Goal: Use online tool/utility: Utilize a website feature to perform a specific function

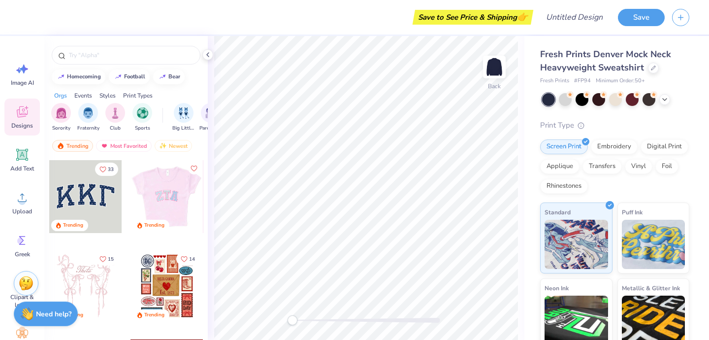
click at [188, 207] on div at bounding box center [166, 196] width 73 height 73
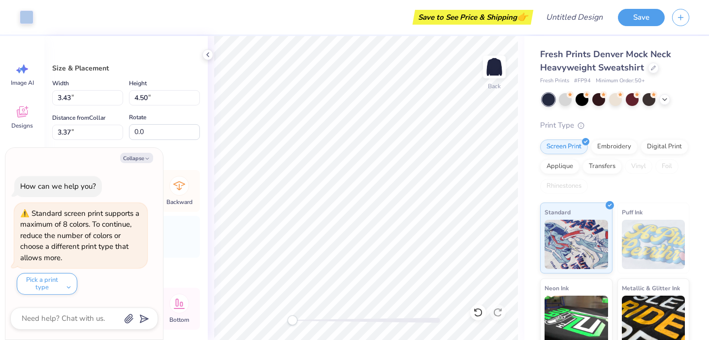
type textarea "x"
type input "3.68"
type input "4.59"
type input "3.33"
click at [19, 116] on icon at bounding box center [21, 113] width 9 height 8
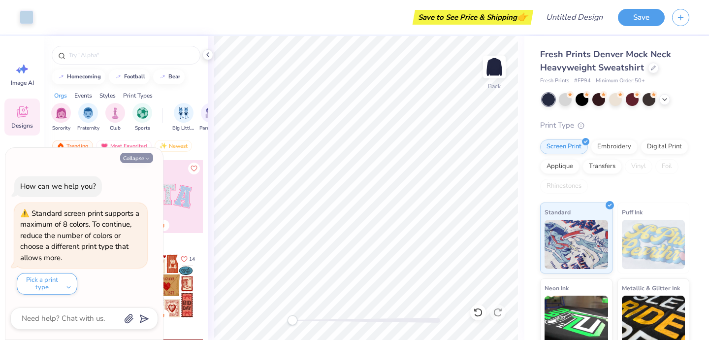
click at [130, 160] on button "Collapse" at bounding box center [136, 158] width 33 height 10
type textarea "x"
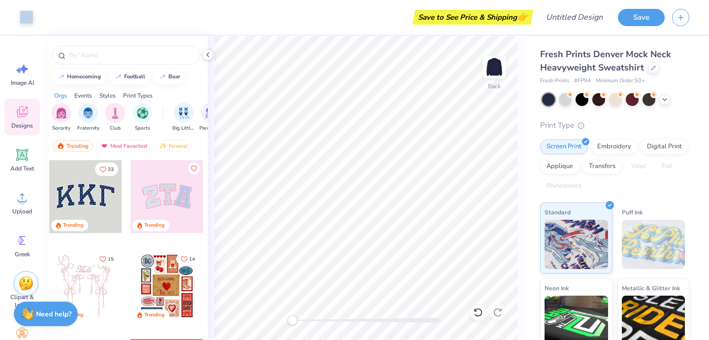
scroll to position [0, 0]
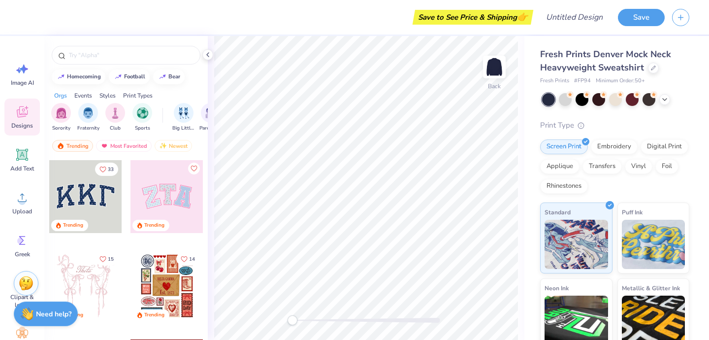
click at [171, 199] on div at bounding box center [167, 196] width 73 height 73
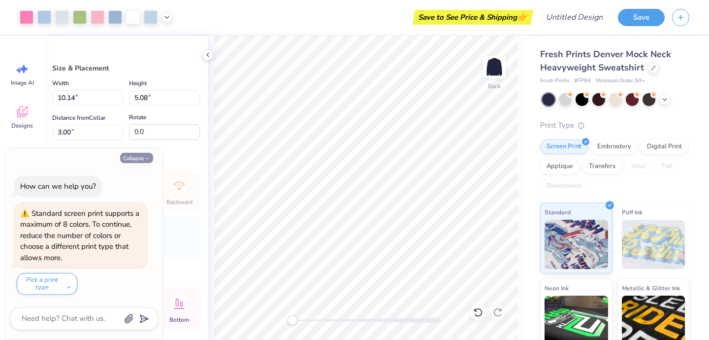
click at [139, 159] on button "Collapse" at bounding box center [136, 158] width 33 height 10
type textarea "x"
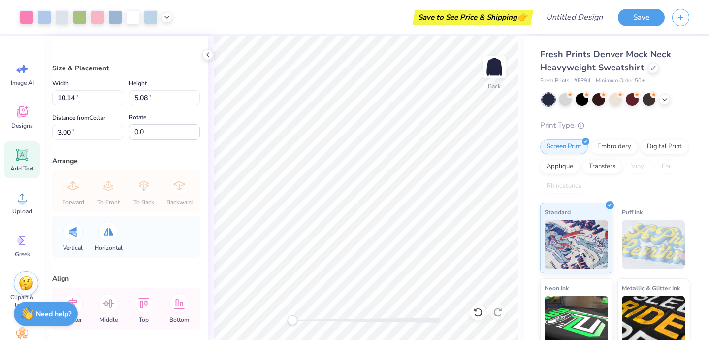
click at [20, 157] on icon at bounding box center [22, 154] width 9 height 9
click at [21, 115] on icon at bounding box center [21, 113] width 9 height 8
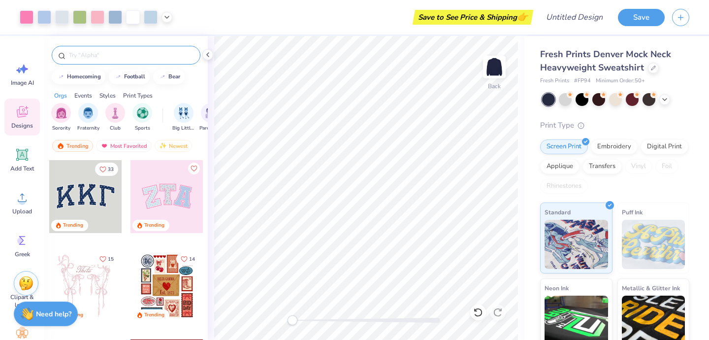
click at [93, 61] on div at bounding box center [126, 55] width 149 height 19
click at [92, 56] on input "text" at bounding box center [131, 55] width 126 height 10
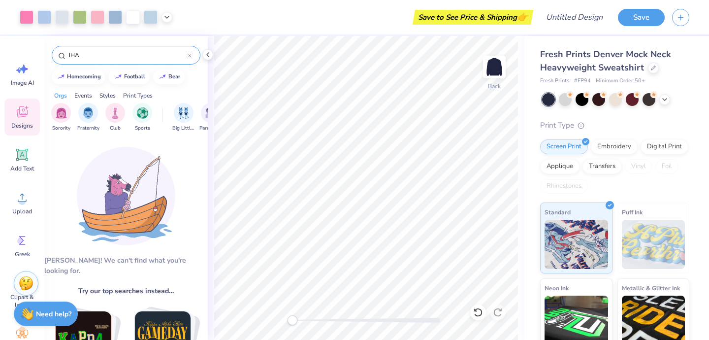
type input "IHA"
click at [22, 125] on span "Designs" at bounding box center [22, 126] width 22 height 8
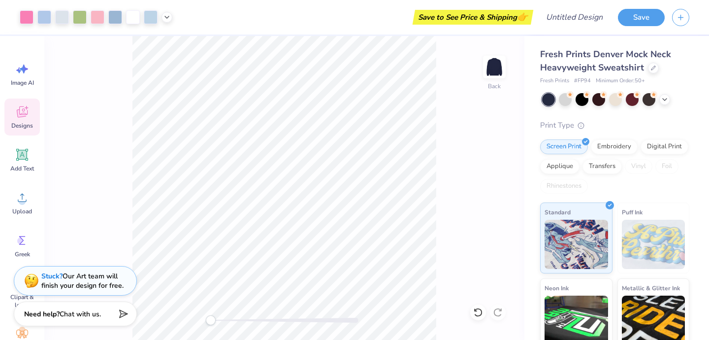
click at [21, 119] on div "Designs" at bounding box center [21, 117] width 35 height 37
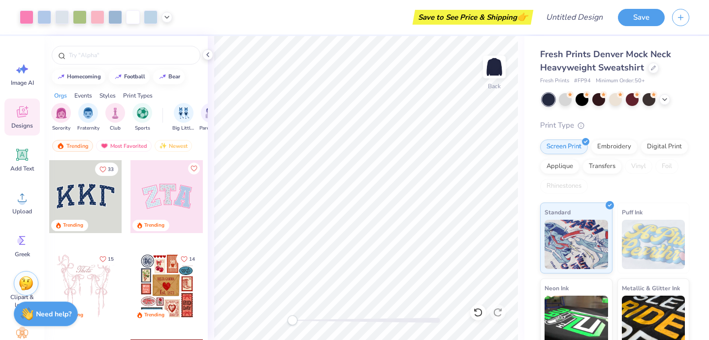
click at [107, 203] on div at bounding box center [85, 196] width 73 height 73
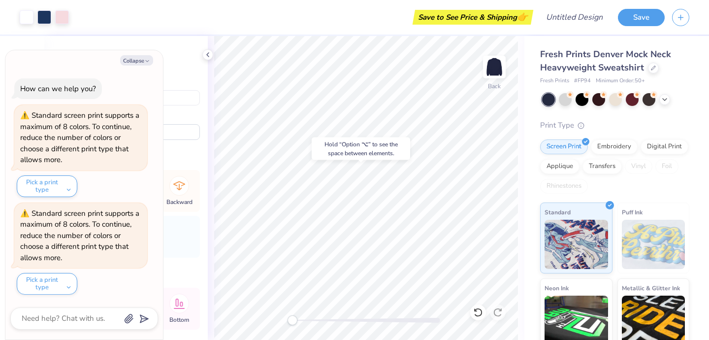
type textarea "x"
type input "10.14"
type input "5.08"
click at [133, 61] on button "Collapse" at bounding box center [136, 60] width 33 height 10
type textarea "x"
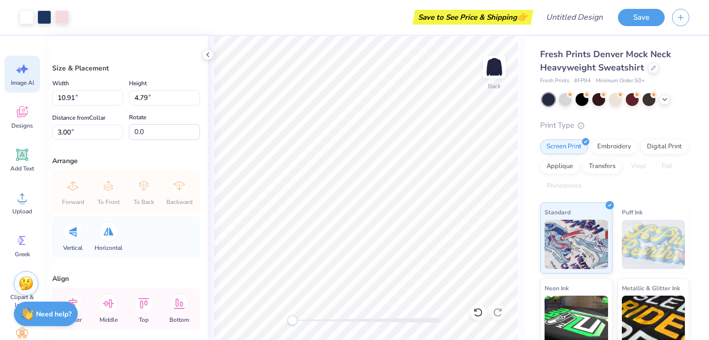
click at [26, 74] on icon at bounding box center [22, 69] width 15 height 15
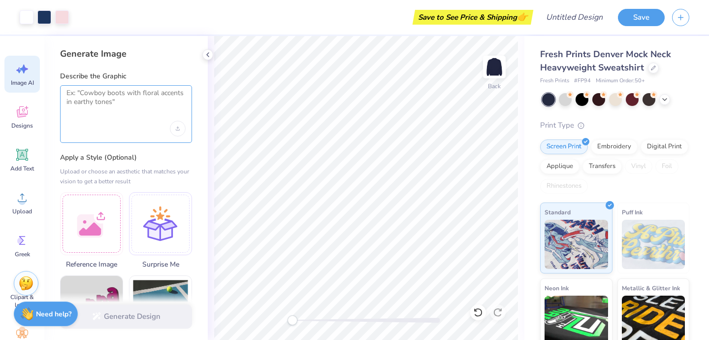
click at [85, 90] on textarea at bounding box center [126, 101] width 119 height 25
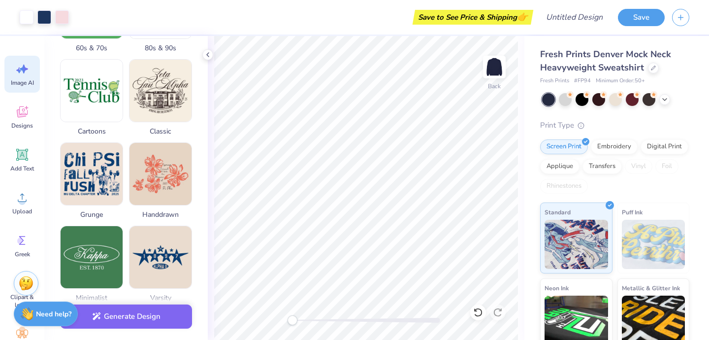
scroll to position [285, 0]
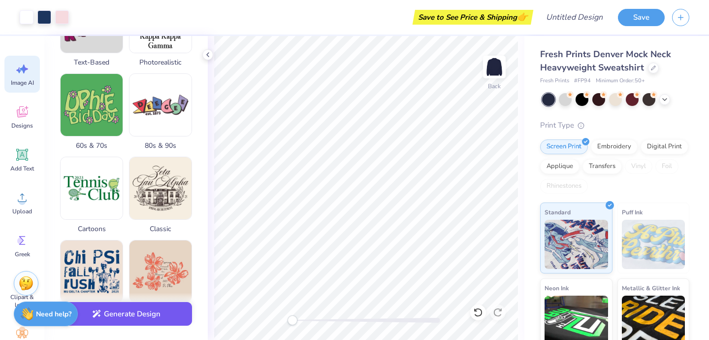
type textarea "IHA"
click at [140, 317] on button "Generate Design" at bounding box center [126, 314] width 132 height 24
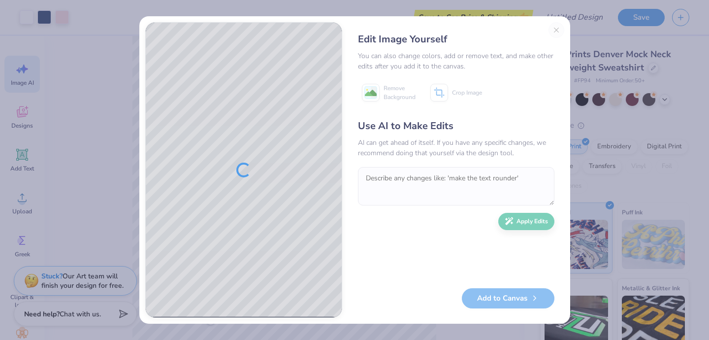
click at [555, 27] on div "Edit Image Yourself You can also change colors, add or remove text, and make ot…" at bounding box center [456, 170] width 216 height 296
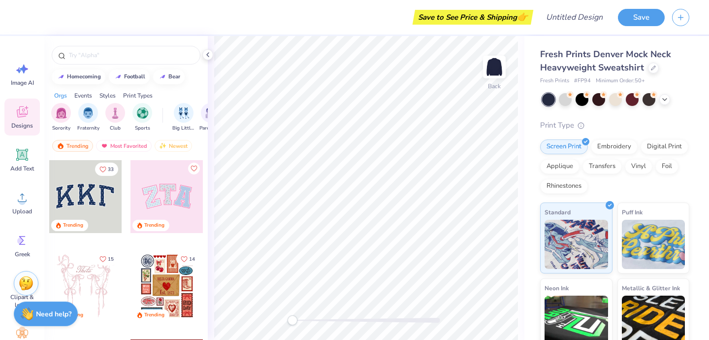
click at [95, 202] on div at bounding box center [85, 196] width 73 height 73
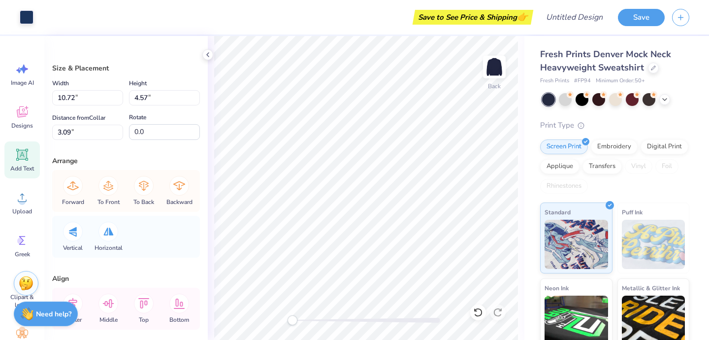
click at [23, 155] on icon at bounding box center [22, 155] width 12 height 12
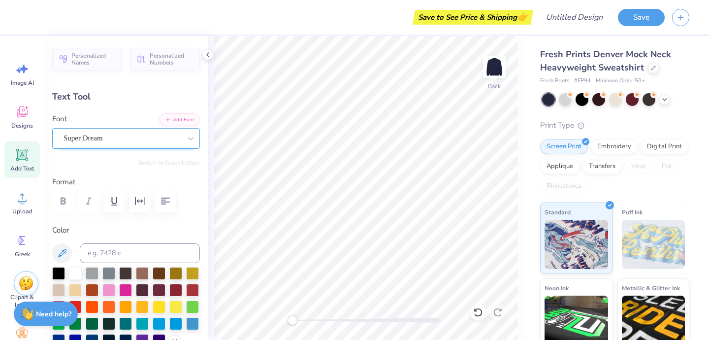
click at [175, 139] on div "Super Dream" at bounding box center [122, 138] width 119 height 15
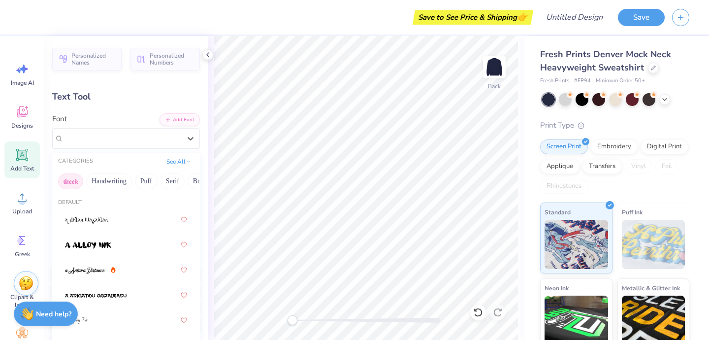
click at [70, 183] on button "Greek" at bounding box center [70, 181] width 25 height 16
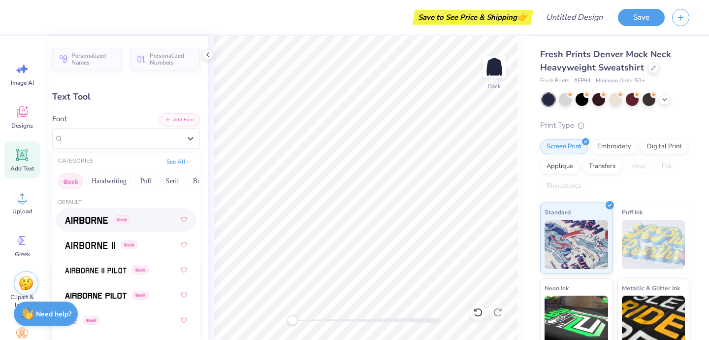
click at [73, 219] on img at bounding box center [86, 220] width 43 height 7
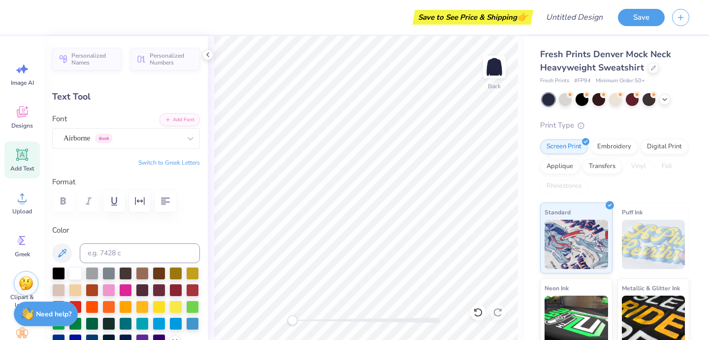
scroll to position [0, 0]
type textarea "kIHA"
type input "4.99"
type input "1.77"
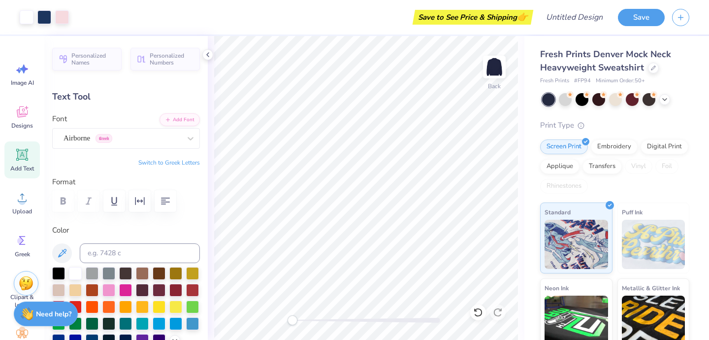
type input "9.12"
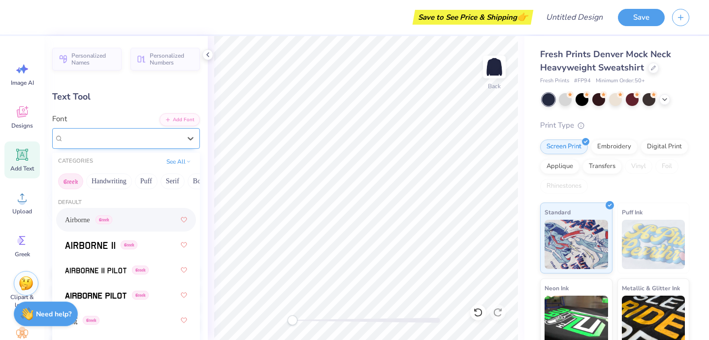
click at [103, 148] on div "Airborne Greek" at bounding box center [126, 138] width 148 height 21
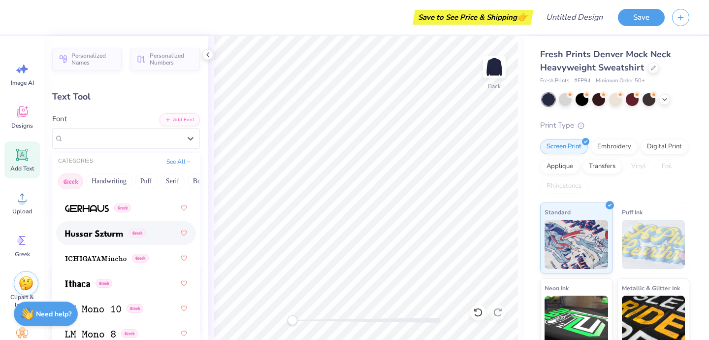
scroll to position [515, 0]
click at [100, 236] on span at bounding box center [94, 232] width 58 height 10
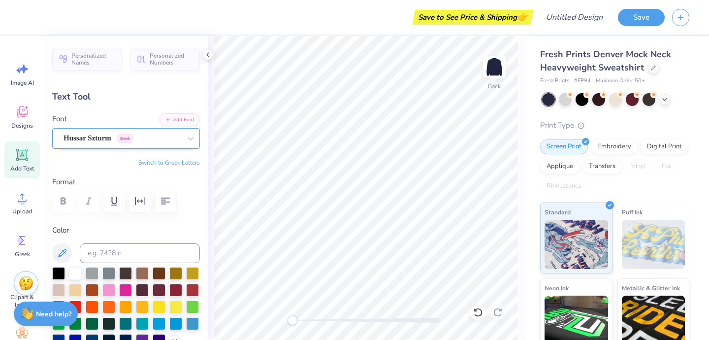
click at [118, 145] on div "Hussar Szturm Greek" at bounding box center [122, 138] width 119 height 15
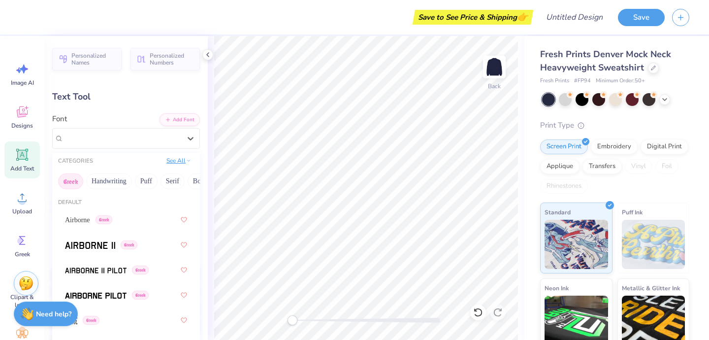
click at [168, 161] on button "See All" at bounding box center [179, 161] width 31 height 10
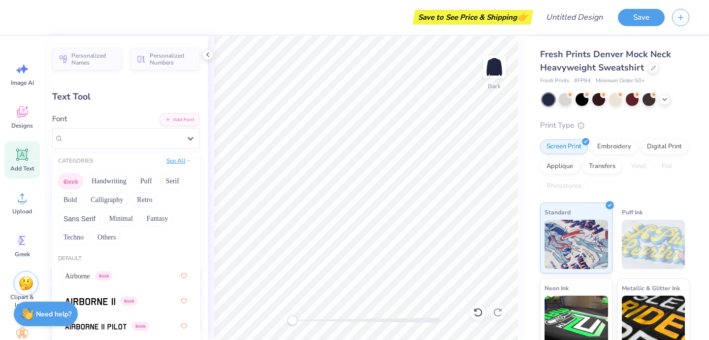
click at [176, 162] on button "See All" at bounding box center [179, 161] width 31 height 10
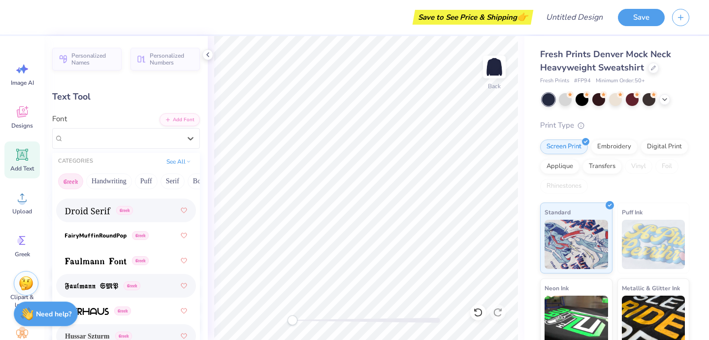
scroll to position [412, 0]
click at [85, 209] on img at bounding box center [88, 210] width 46 height 7
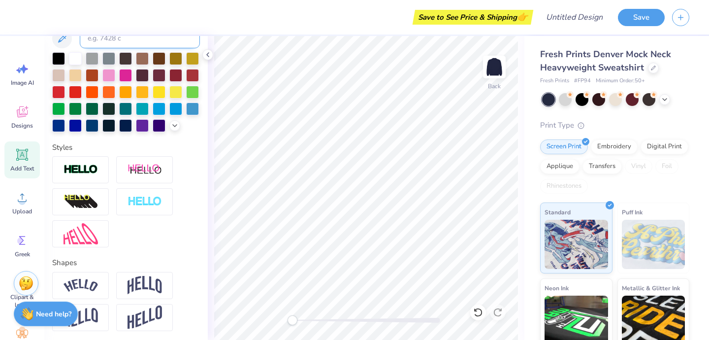
scroll to position [210, 0]
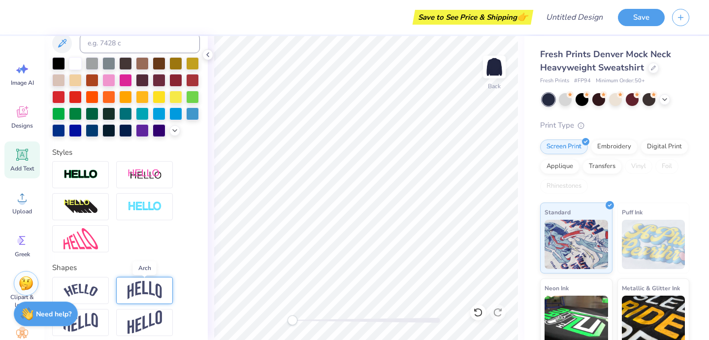
click at [132, 292] on img at bounding box center [145, 290] width 34 height 19
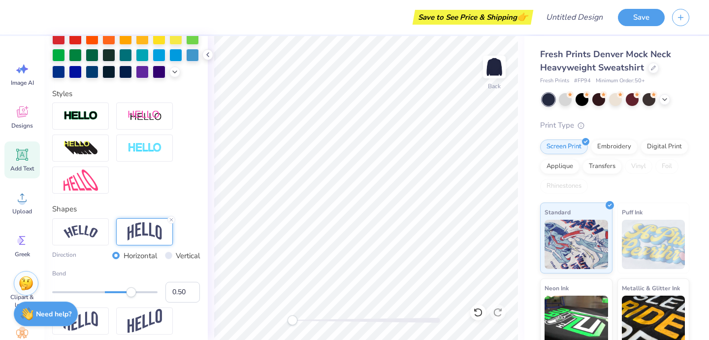
scroll to position [269, 0]
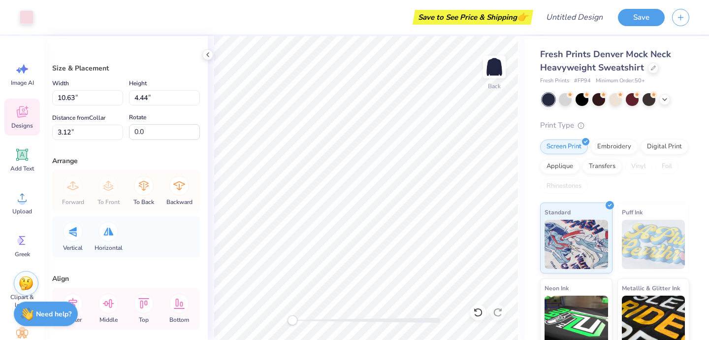
click at [33, 120] on div "Designs" at bounding box center [21, 117] width 35 height 37
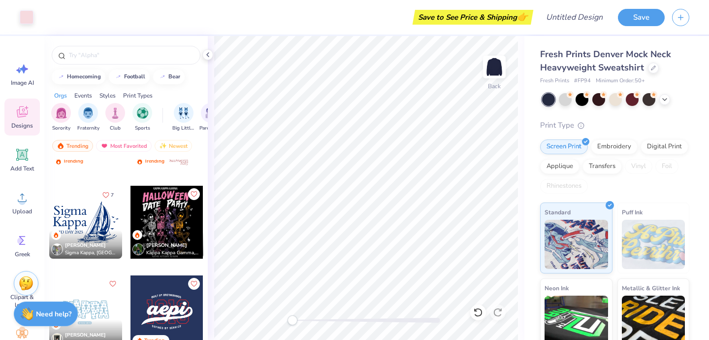
scroll to position [3415, 0]
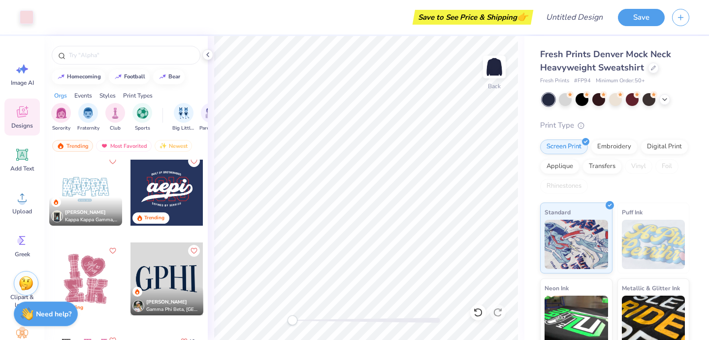
click at [111, 198] on div "Chloe Craven Kappa Kappa Gamma, Bucknell University" at bounding box center [85, 211] width 73 height 29
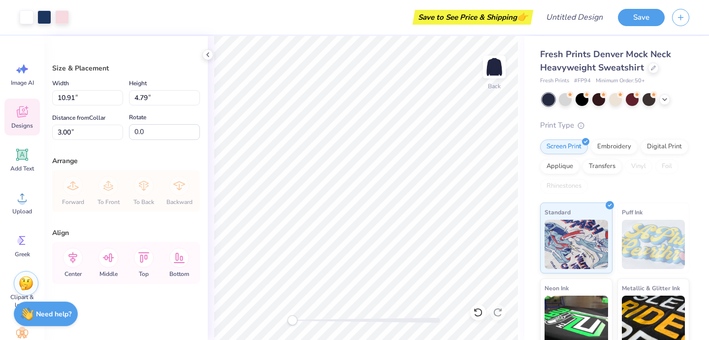
click at [28, 124] on span "Designs" at bounding box center [22, 126] width 22 height 8
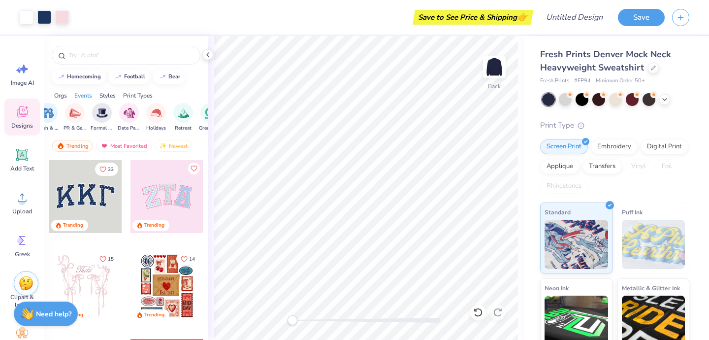
scroll to position [0, 246]
click at [16, 80] on span "Image AI" at bounding box center [22, 83] width 23 height 8
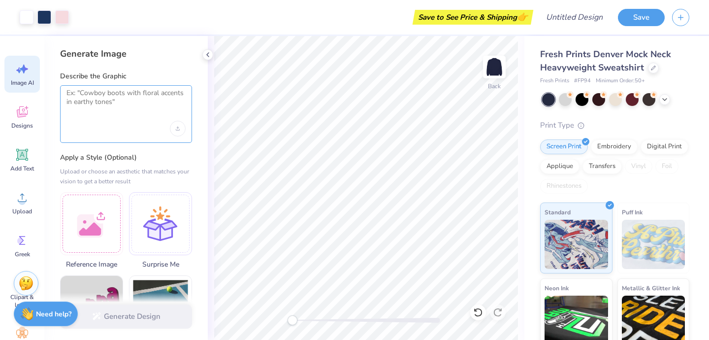
click at [97, 97] on textarea at bounding box center [126, 101] width 119 height 25
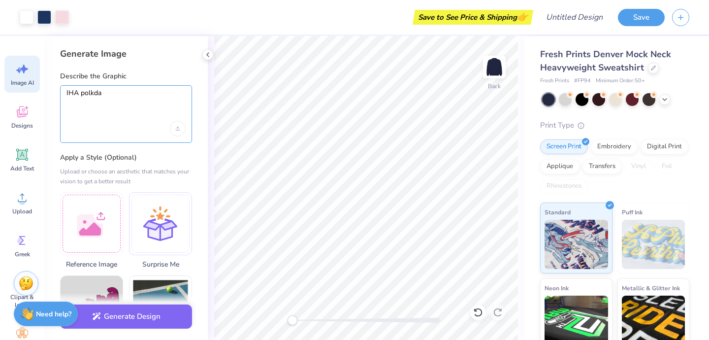
click at [92, 94] on textarea "IHA polkda" at bounding box center [126, 101] width 119 height 25
type textarea "IHA polka dots"
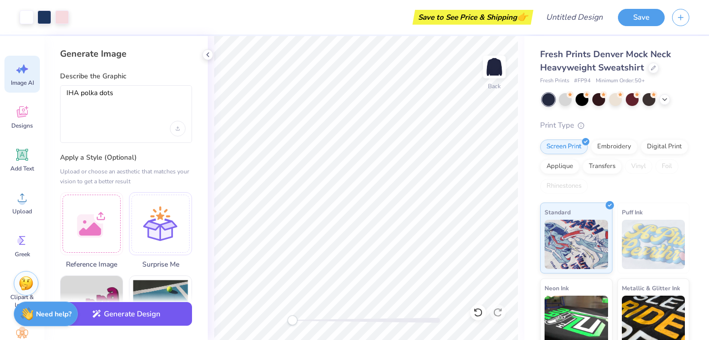
click at [129, 318] on button "Generate Design" at bounding box center [126, 314] width 132 height 24
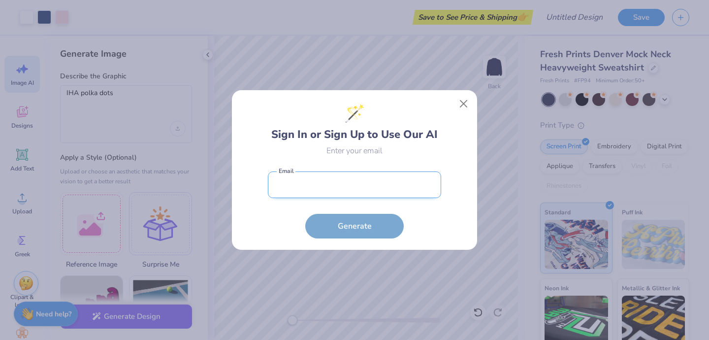
click at [334, 184] on input "email" at bounding box center [354, 184] width 173 height 27
click at [393, 159] on div "🪄 Sign In or Sign Up to Use Our AI Enter your email Email is a required field E…" at bounding box center [354, 169] width 173 height 137
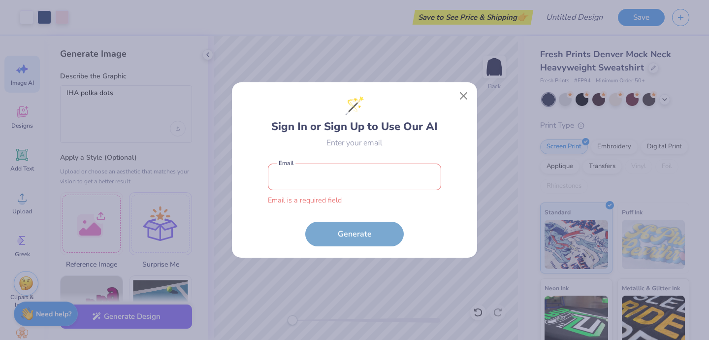
click at [351, 233] on form "Email is a required field Email Generate" at bounding box center [354, 203] width 173 height 88
click at [337, 185] on input "email" at bounding box center [354, 177] width 173 height 27
type input "bguirland27@gmail.com"
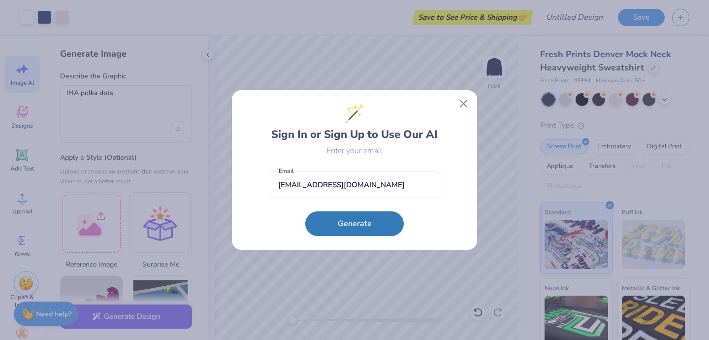
click at [340, 225] on button "Generate" at bounding box center [354, 223] width 99 height 25
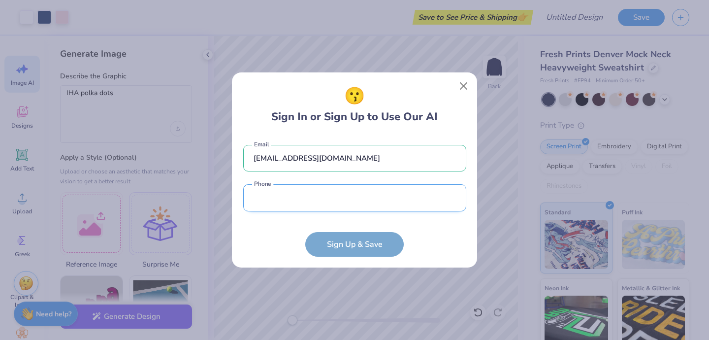
click at [337, 205] on input "tel" at bounding box center [354, 197] width 223 height 27
type input "(201) 316-7467"
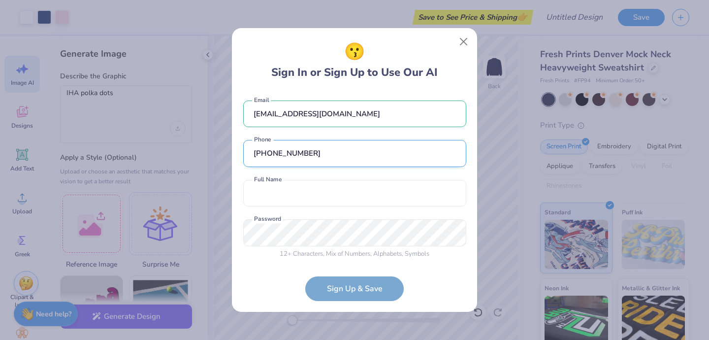
scroll to position [3, 0]
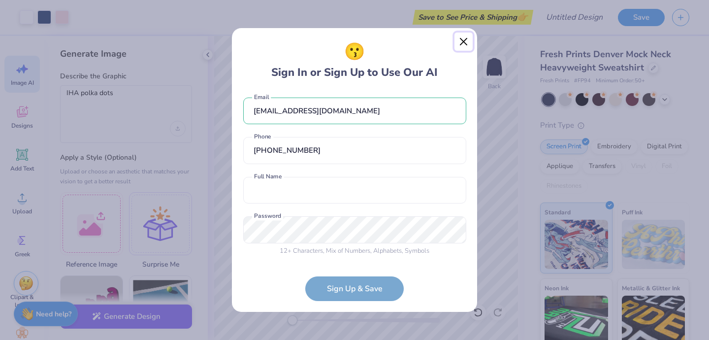
click at [470, 41] on button "Close" at bounding box center [464, 42] width 19 height 19
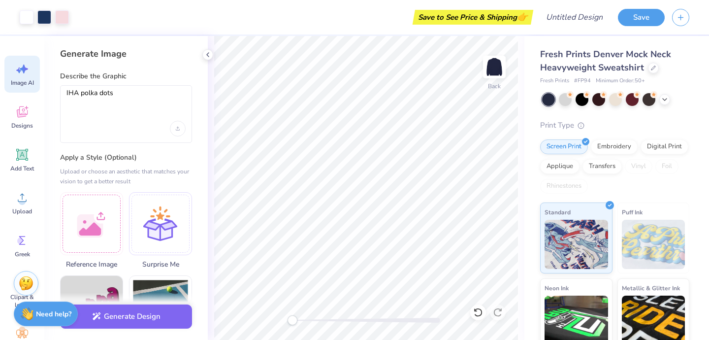
click at [461, 35] on div "Art colors Save to See Price & Shipping 👉 Design Title Save Image AI Designs Ad…" at bounding box center [354, 170] width 709 height 340
click at [20, 124] on span "Designs" at bounding box center [22, 126] width 22 height 8
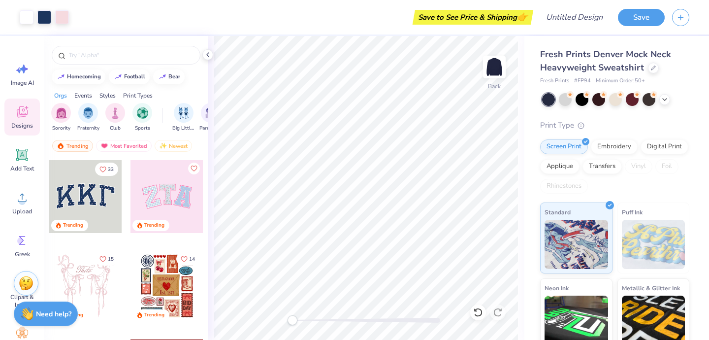
click at [153, 188] on div at bounding box center [167, 196] width 73 height 73
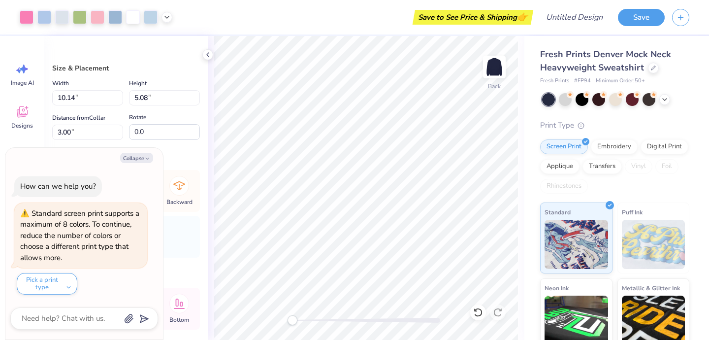
type textarea "x"
type input "10.72"
type input "4.57"
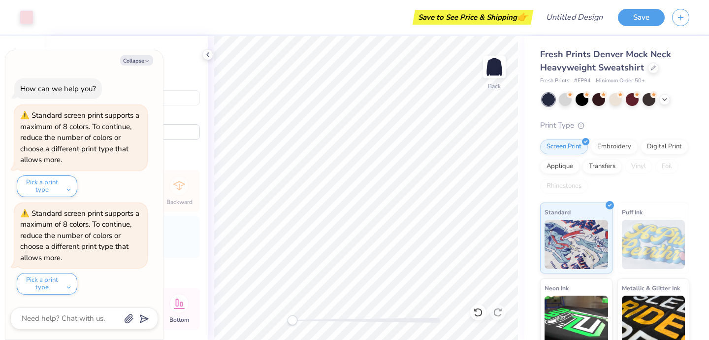
scroll to position [92, 0]
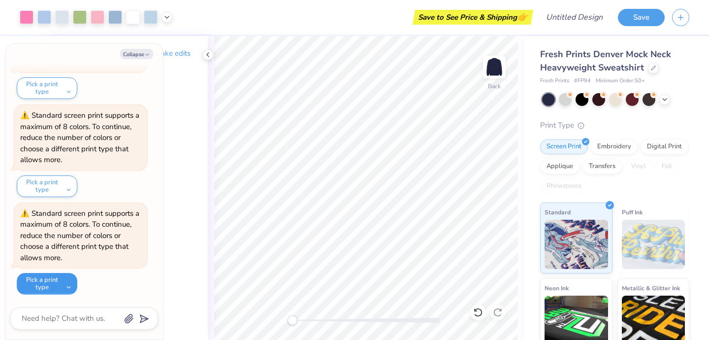
click at [65, 289] on button "Pick a print type" at bounding box center [47, 284] width 61 height 22
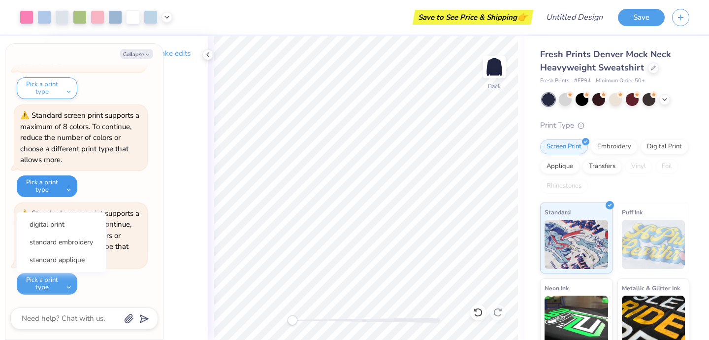
click at [62, 190] on button "Pick a print type" at bounding box center [47, 186] width 61 height 22
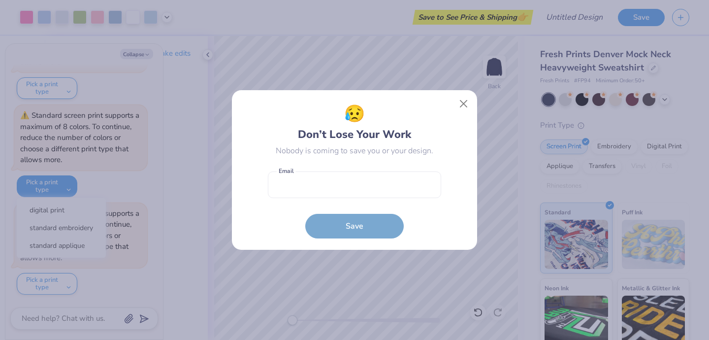
click at [67, 97] on div "😥 Don’t Lose Your Work Nobody is coming to save you or your design. Email is a …" at bounding box center [354, 170] width 709 height 340
type textarea "x"
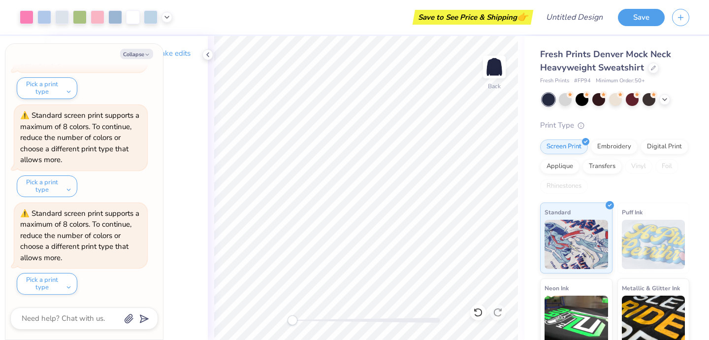
scroll to position [0, 0]
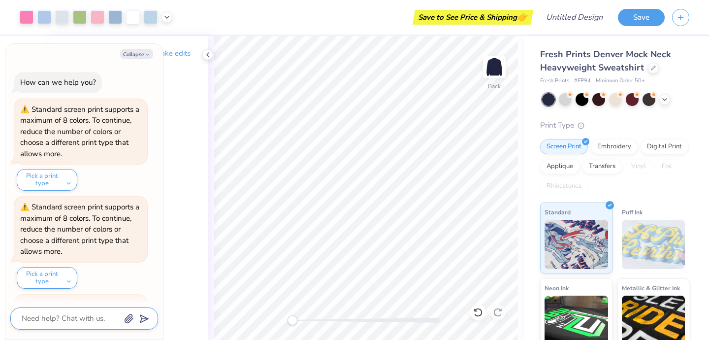
click at [42, 321] on textarea at bounding box center [71, 318] width 100 height 13
type textarea "p"
type textarea "x"
type textarea "pu"
type textarea "x"
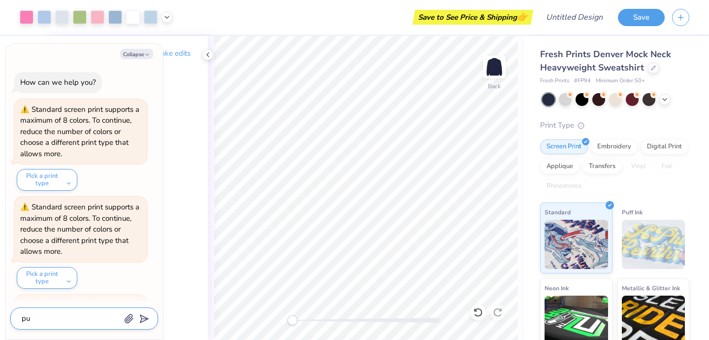
type textarea "put"
type textarea "x"
type textarea "put"
type textarea "x"
type textarea "put i"
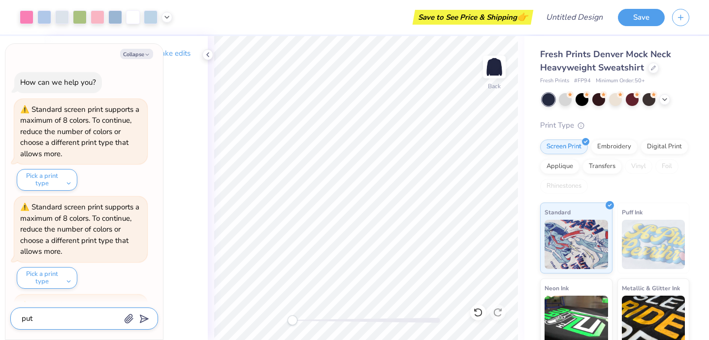
type textarea "x"
type textarea "put in"
type textarea "x"
type textarea "put in"
type textarea "x"
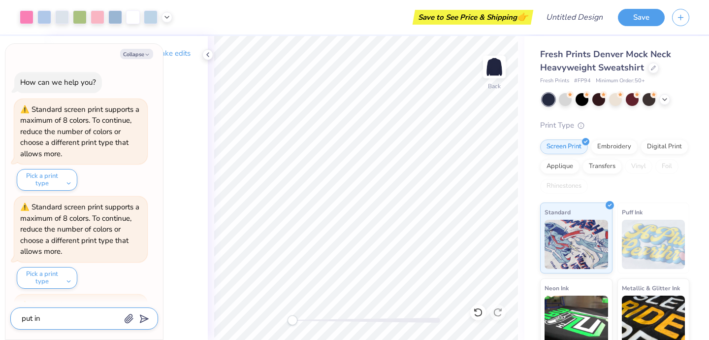
type textarea "put in d"
type textarea "x"
type textarea "put in di"
type textarea "x"
type textarea "put in dif"
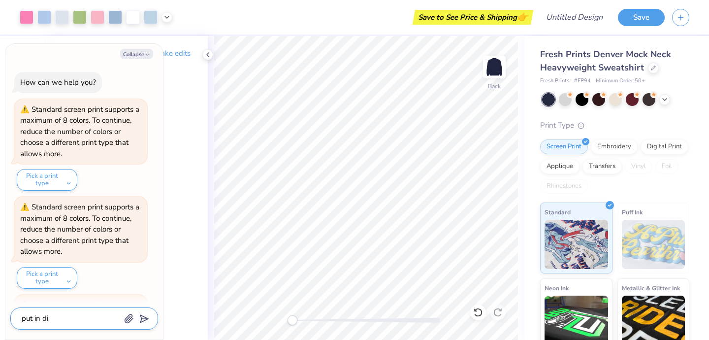
type textarea "x"
type textarea "put in diff"
type textarea "x"
type textarea "put in diffe"
type textarea "x"
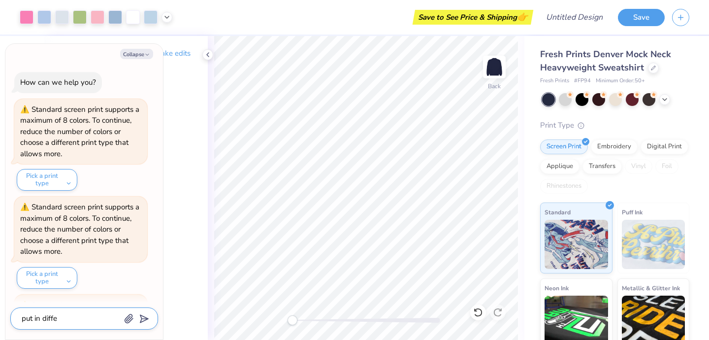
type textarea "put in differ"
type textarea "x"
type textarea "put in differn"
type textarea "x"
type textarea "put in differnt"
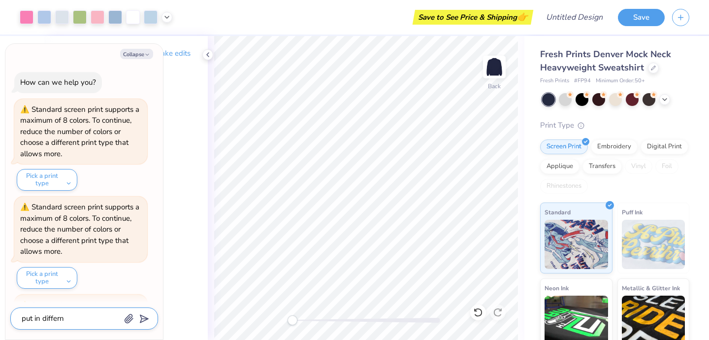
type textarea "x"
type textarea "put in differnt"
type textarea "x"
type textarea "put in differnt l"
type textarea "x"
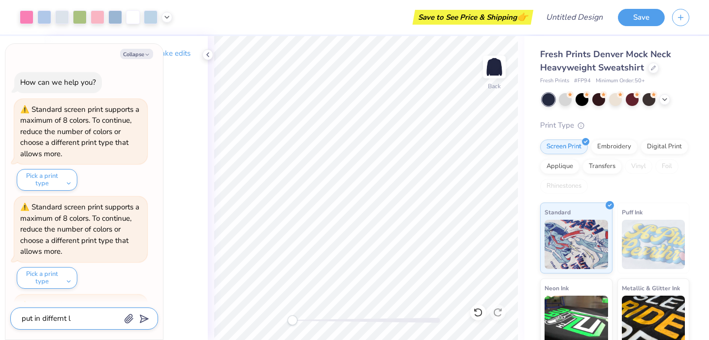
type textarea "put in differnt le"
type textarea "x"
type textarea "put in differnt let"
type textarea "x"
type textarea "put in differnt lett"
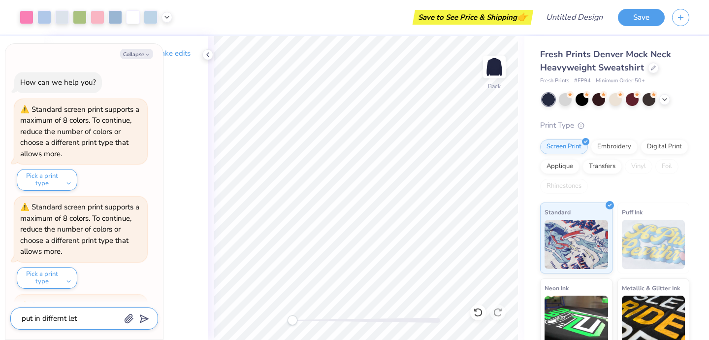
type textarea "x"
type textarea "put in differnt lette"
type textarea "x"
type textarea "put in differnt letter"
type textarea "x"
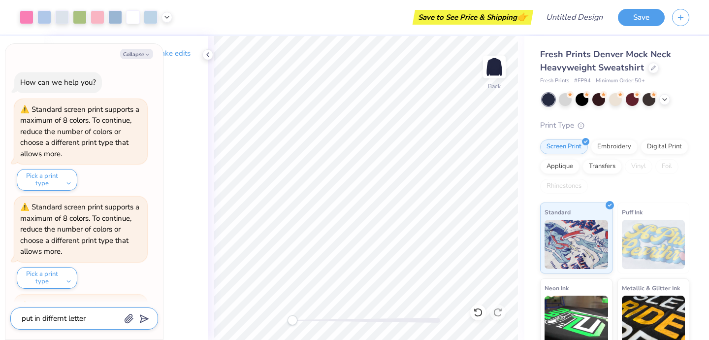
type textarea "put in differnt letters"
type textarea "x"
type textarea "put in differnt letters"
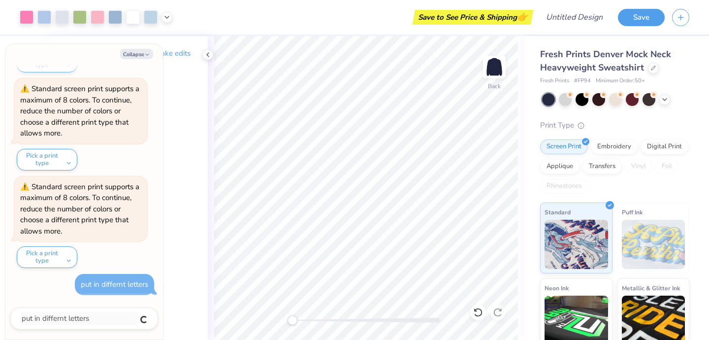
type textarea "x"
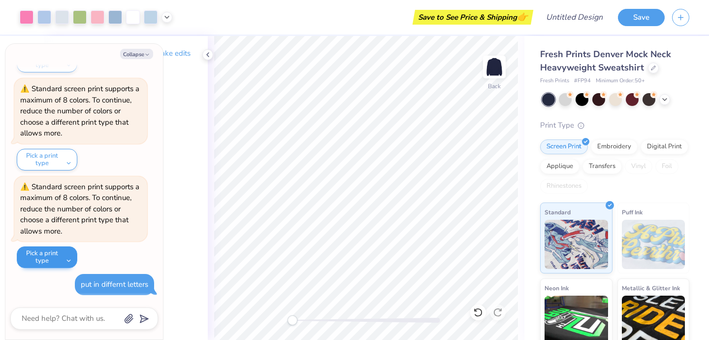
type textarea "x"
click at [33, 320] on textarea at bounding box center [71, 318] width 100 height 13
type textarea "h"
type textarea "x"
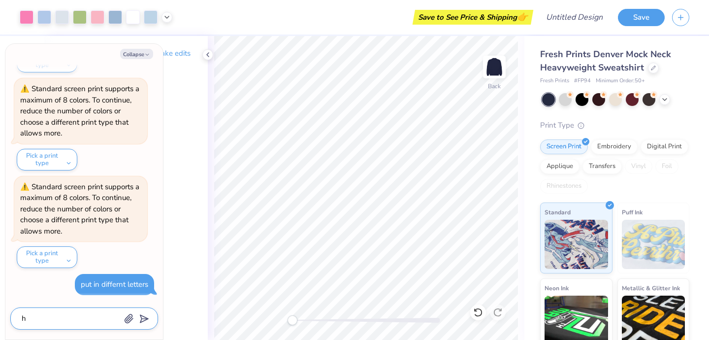
type textarea "ho"
type textarea "x"
type textarea "how"
type textarea "x"
type textarea "how"
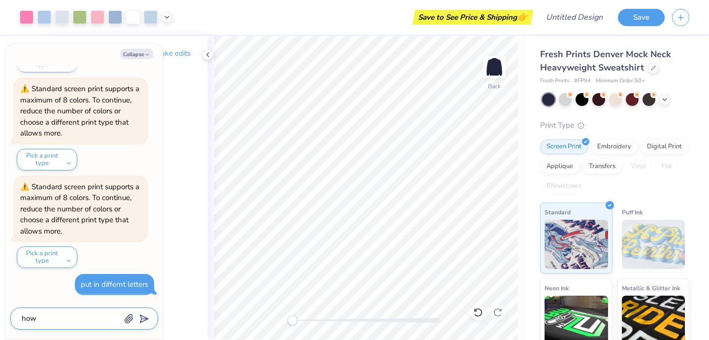
type textarea "x"
type textarea "how t"
type textarea "x"
type textarea "how to"
type textarea "x"
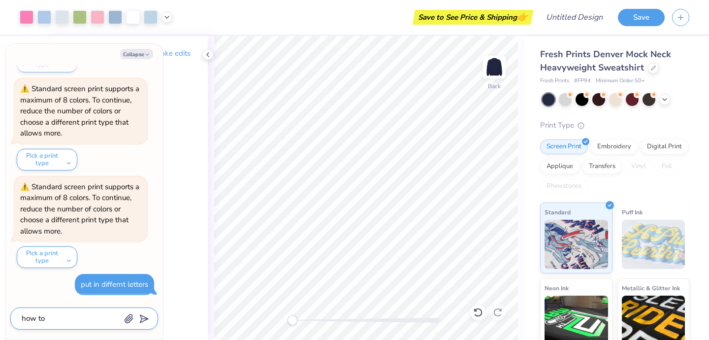
type textarea "how top"
type textarea "x"
type textarea "how top"
type textarea "x"
type textarea "how top"
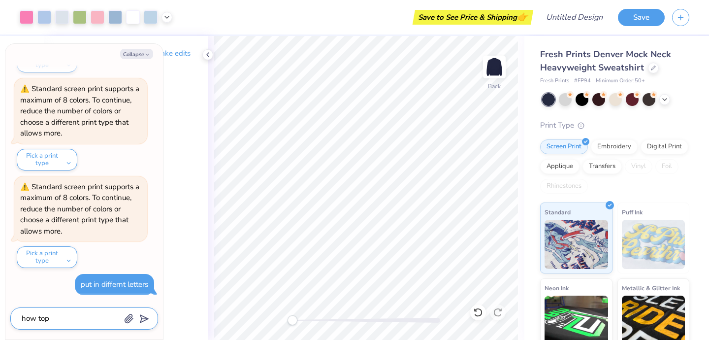
type textarea "x"
type textarea "how to"
type textarea "x"
type textarea "how t"
type textarea "x"
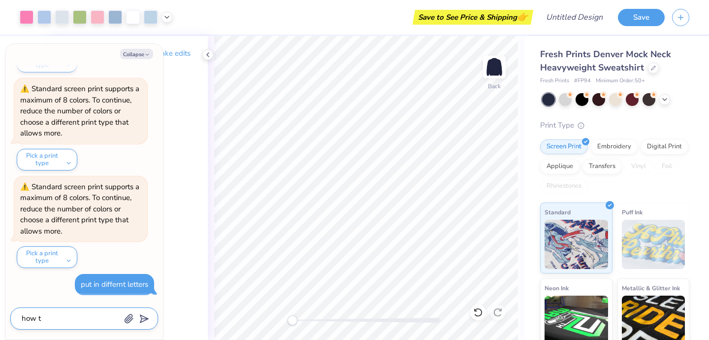
type textarea "how"
type textarea "x"
type textarea "how d"
type textarea "x"
type textarea "how do"
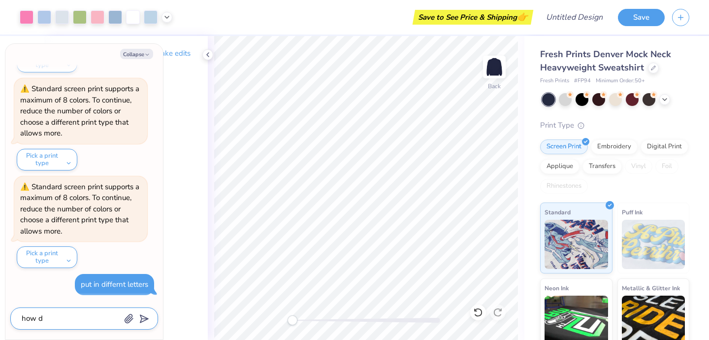
type textarea "x"
type textarea "how do"
type textarea "x"
type textarea "how do i"
type textarea "x"
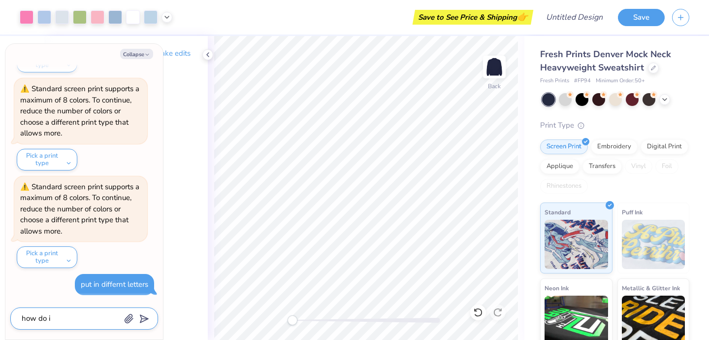
type textarea "how do i"
type textarea "x"
type textarea "how do i c"
type textarea "x"
type textarea "how do i ch"
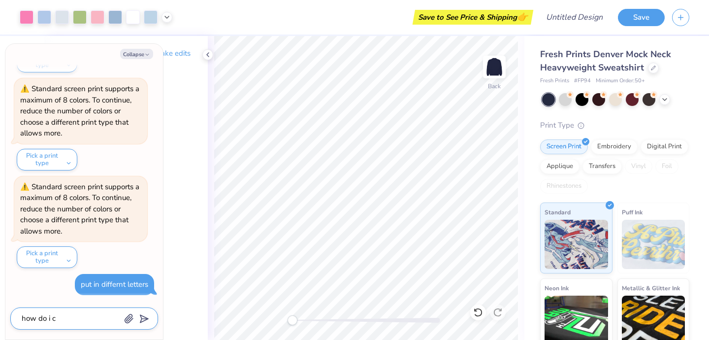
type textarea "x"
type textarea "how do i chn"
type textarea "x"
type textarea "how do i chns"
type textarea "x"
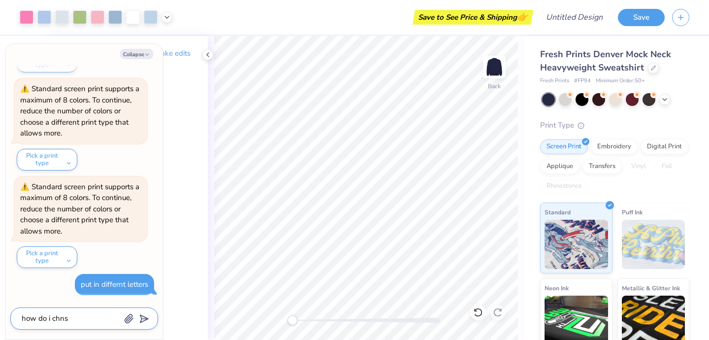
type textarea "how do i chn"
type textarea "x"
type textarea "how do i ch"
type textarea "x"
type textarea "how do i c"
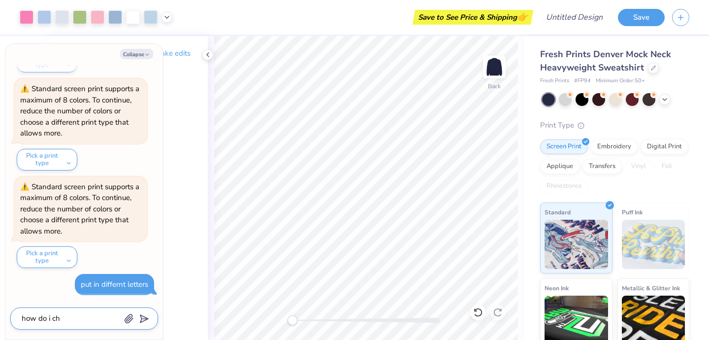
type textarea "x"
type textarea "how do i ch"
type textarea "x"
type textarea "how do i cha"
type textarea "x"
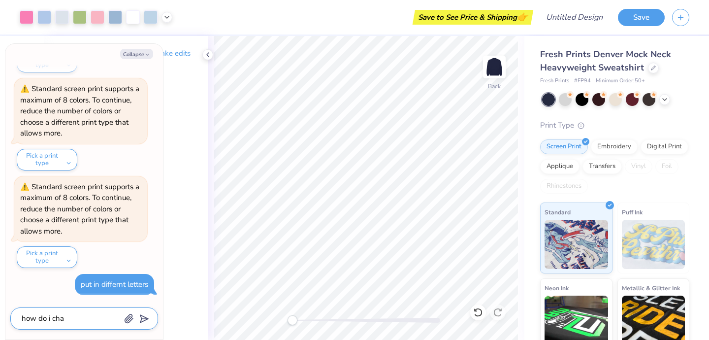
type textarea "how do i chan"
type textarea "x"
type textarea "how do i chang"
type textarea "x"
type textarea "how do i change"
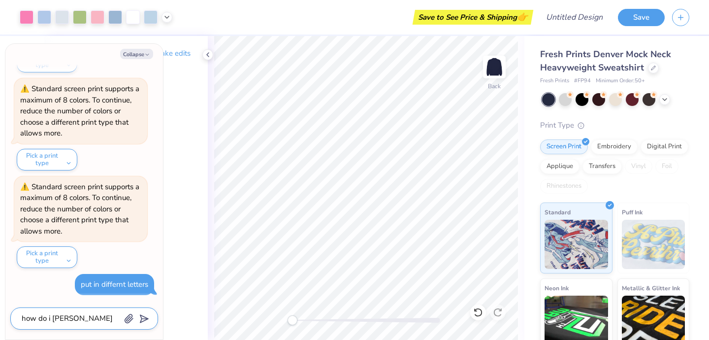
type textarea "x"
type textarea "how do i change"
type textarea "x"
type textarea "how do i change t"
type textarea "x"
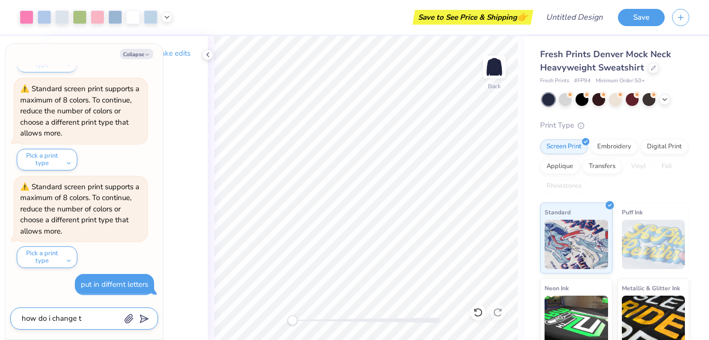
type textarea "how do i change th"
type textarea "x"
type textarea "how do i change the"
type textarea "x"
type textarea "how do i change the"
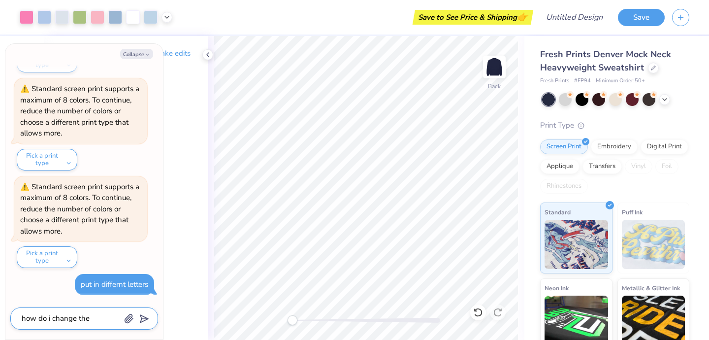
type textarea "x"
type textarea "how do i change the l"
type textarea "x"
type textarea "how do i change the le"
type textarea "x"
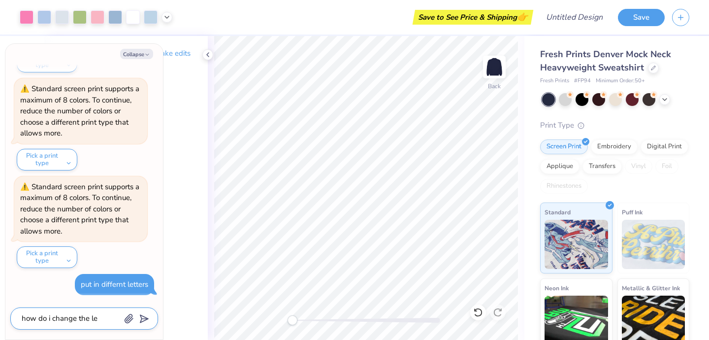
type textarea "how do i change the let"
type textarea "x"
type textarea "how do i change the lett"
type textarea "x"
type textarea "how do i change the lette"
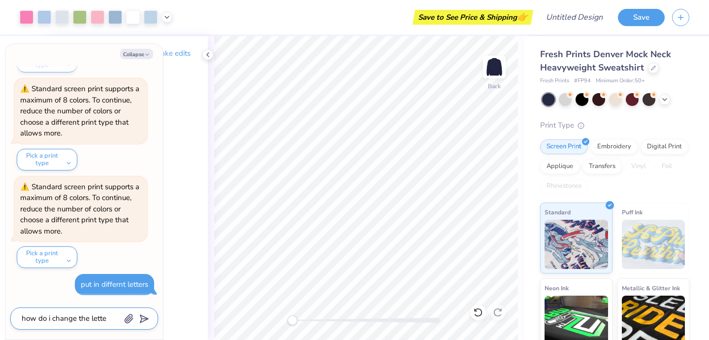
type textarea "x"
type textarea "how do i change the letter"
type textarea "x"
type textarea "how do i change the letters"
type textarea "x"
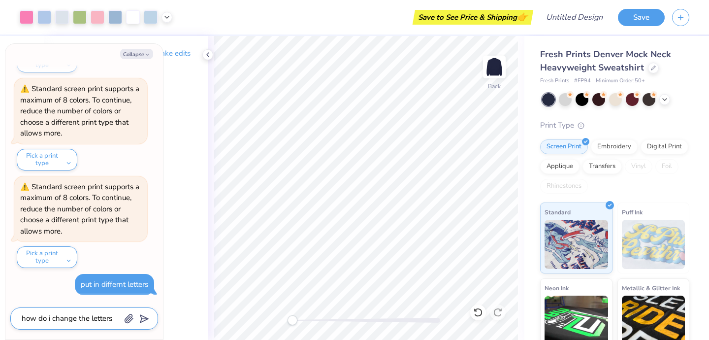
type textarea "how do i change the letters"
type textarea "x"
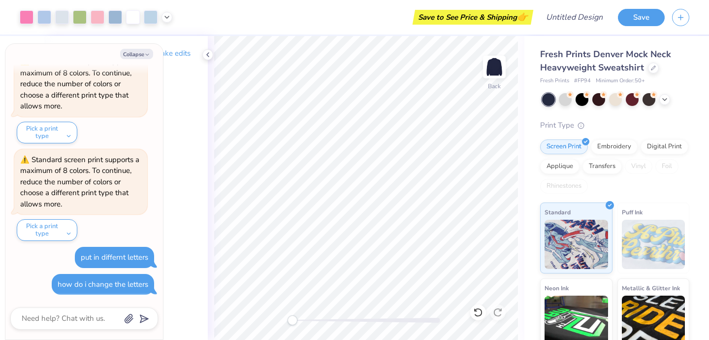
click at [135, 59] on div "Collapse How can we help you? Standard screen print supports a maximum of 8 col…" at bounding box center [84, 192] width 158 height 296
click at [135, 52] on button "Collapse" at bounding box center [136, 54] width 33 height 10
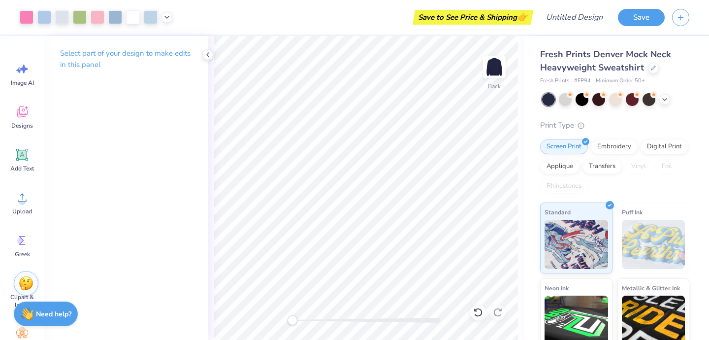
click at [175, 52] on p "Select part of your design to make edits in this panel" at bounding box center [126, 59] width 132 height 23
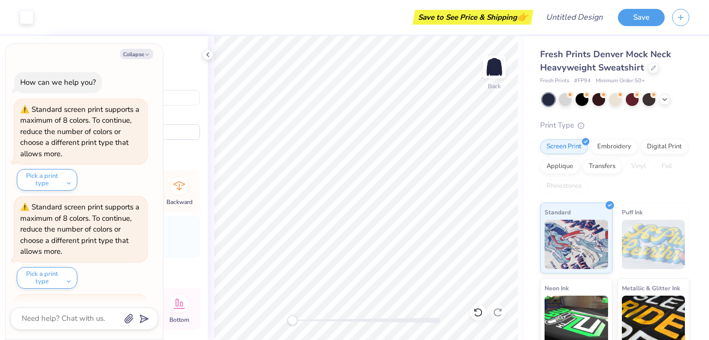
scroll to position [203, 0]
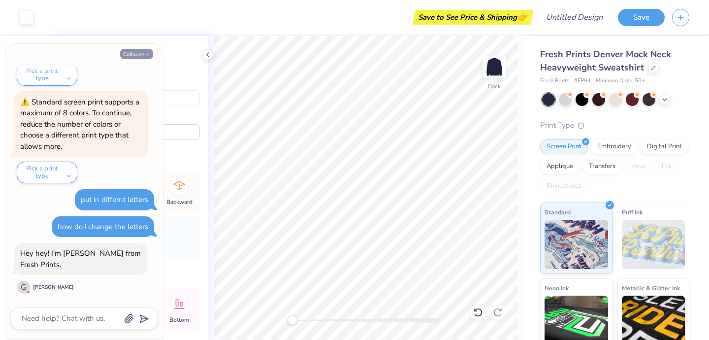
click at [139, 53] on button "Collapse" at bounding box center [136, 54] width 33 height 10
type textarea "x"
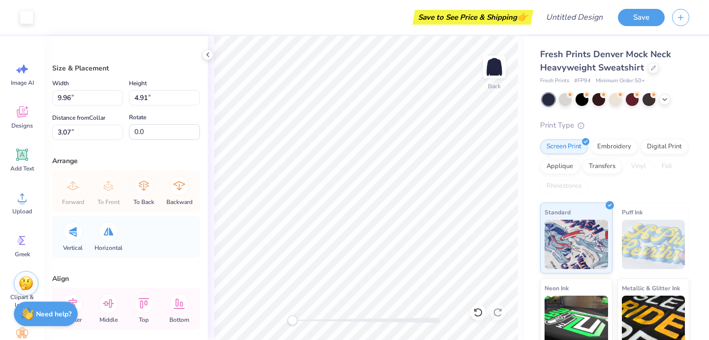
type input "3.68"
type input "4.59"
type input "3.33"
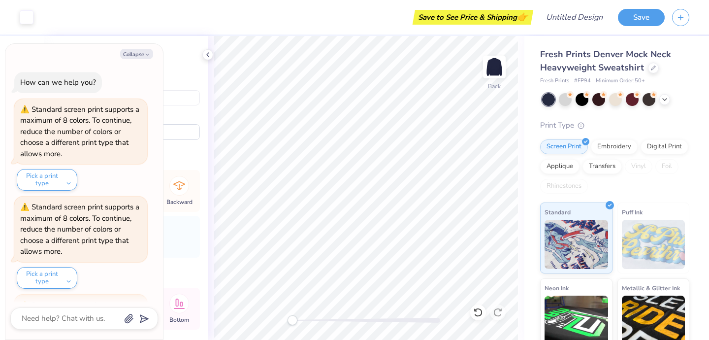
scroll to position [316, 0]
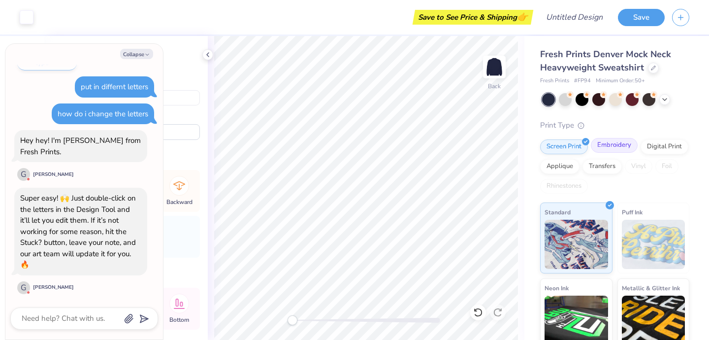
click at [623, 144] on div "Embroidery" at bounding box center [614, 145] width 47 height 15
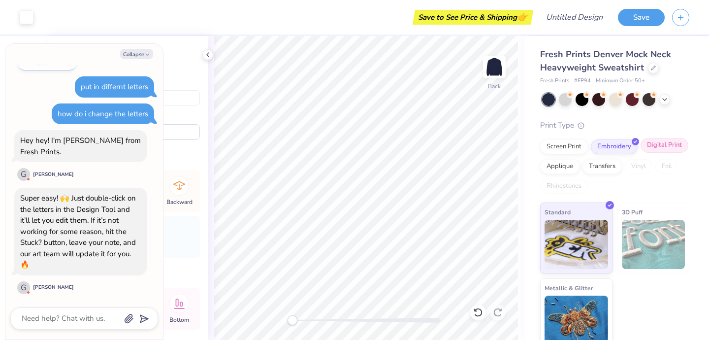
click at [644, 147] on div "Digital Print" at bounding box center [665, 145] width 48 height 15
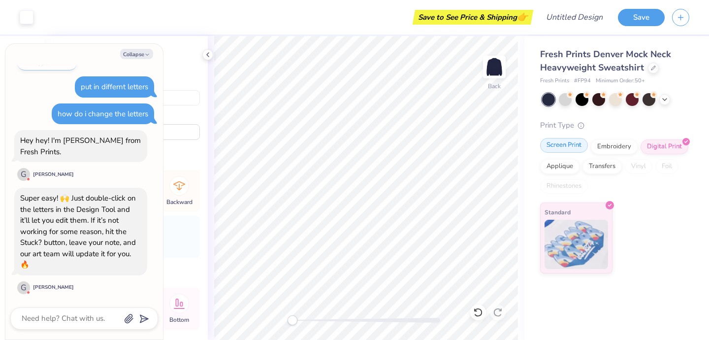
click at [569, 148] on div "Screen Print" at bounding box center [564, 145] width 48 height 15
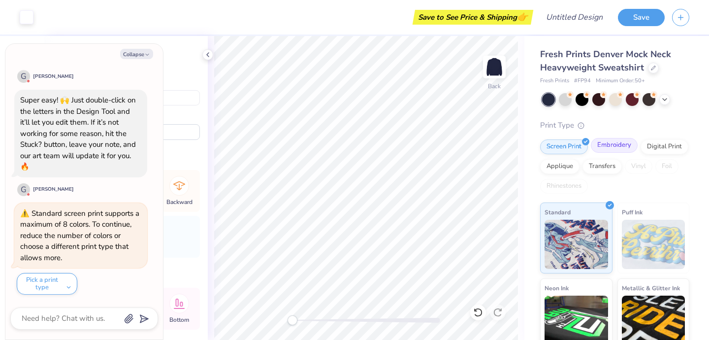
click at [599, 147] on div "Embroidery" at bounding box center [614, 145] width 47 height 15
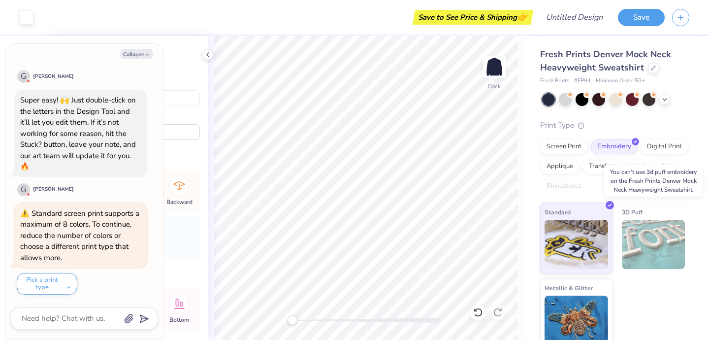
click at [640, 231] on img at bounding box center [654, 244] width 64 height 49
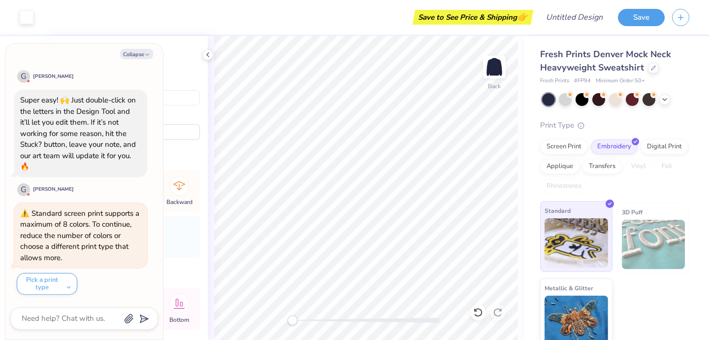
click at [579, 236] on img at bounding box center [577, 242] width 64 height 49
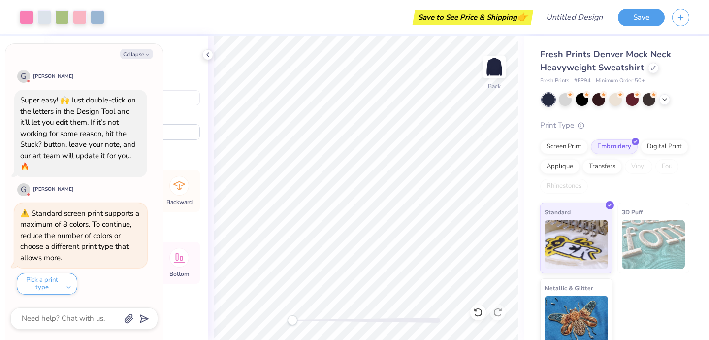
type textarea "x"
type input "7.46"
type textarea "x"
type input "8.21"
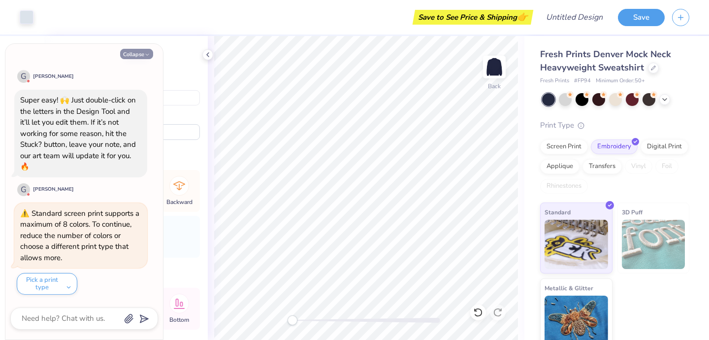
click at [137, 56] on button "Collapse" at bounding box center [136, 54] width 33 height 10
type textarea "x"
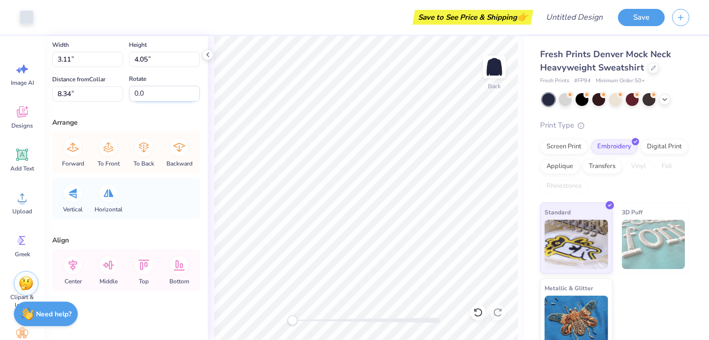
scroll to position [0, 0]
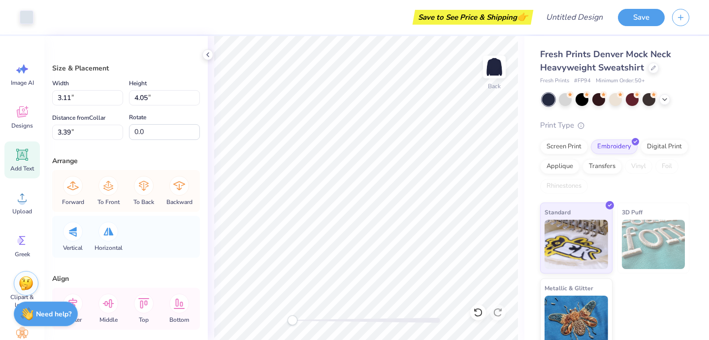
click at [23, 167] on span "Add Text" at bounding box center [22, 169] width 24 height 8
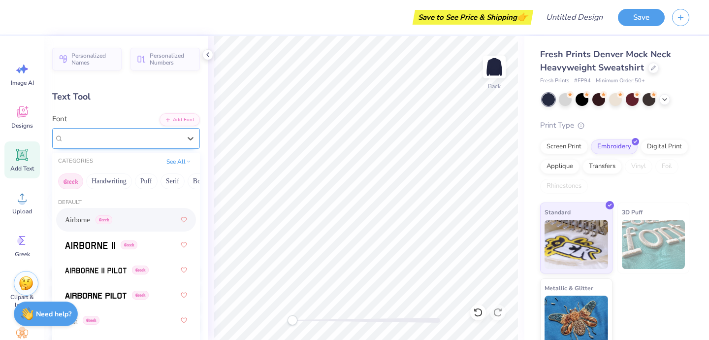
click at [146, 135] on div "Super Dream" at bounding box center [122, 138] width 119 height 15
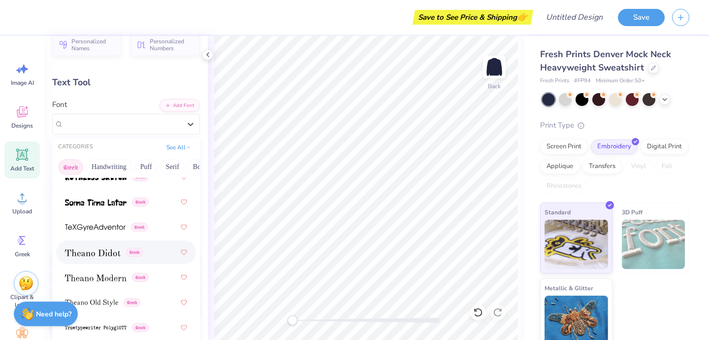
scroll to position [13, 0]
click at [107, 257] on img at bounding box center [93, 253] width 56 height 7
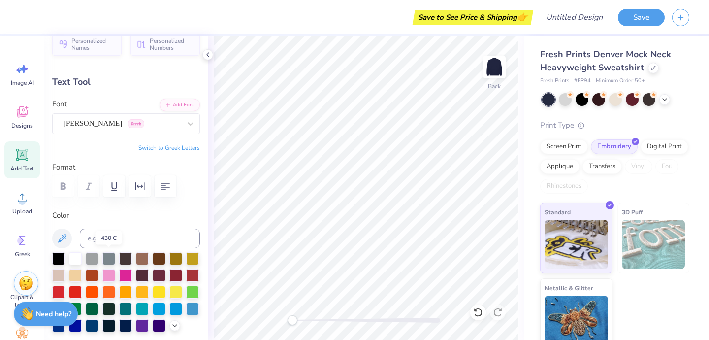
scroll to position [19, 0]
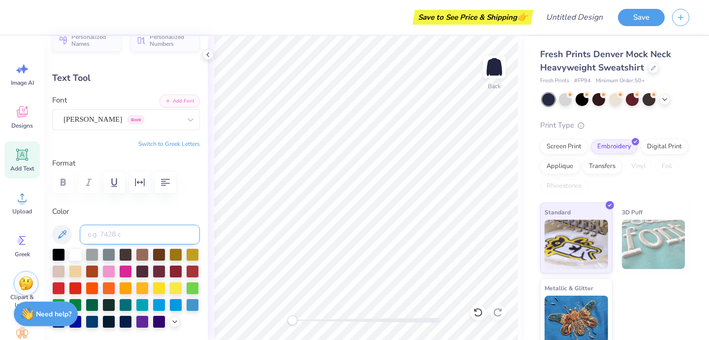
click at [116, 229] on input at bounding box center [140, 235] width 120 height 20
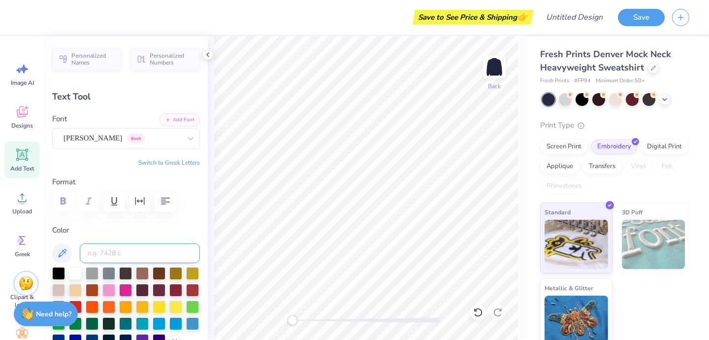
scroll to position [39, 0]
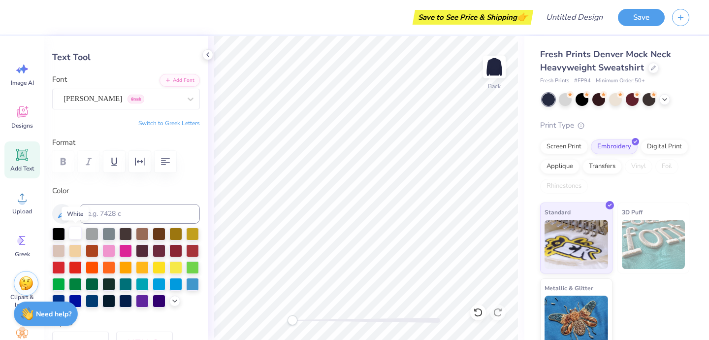
click at [72, 234] on div at bounding box center [75, 233] width 13 height 13
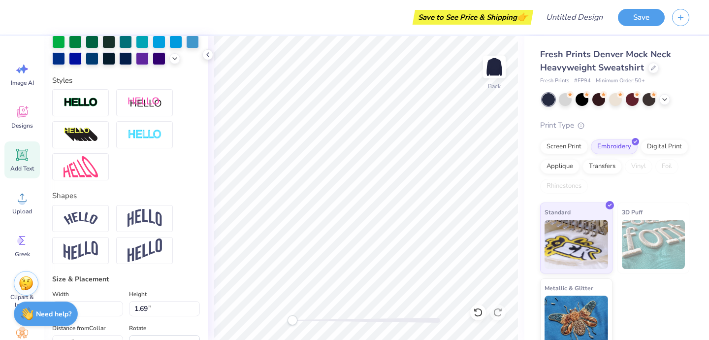
scroll to position [302, 0]
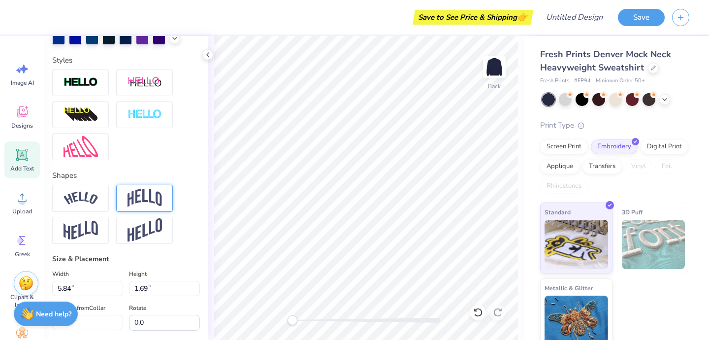
click at [131, 201] on img at bounding box center [145, 198] width 34 height 19
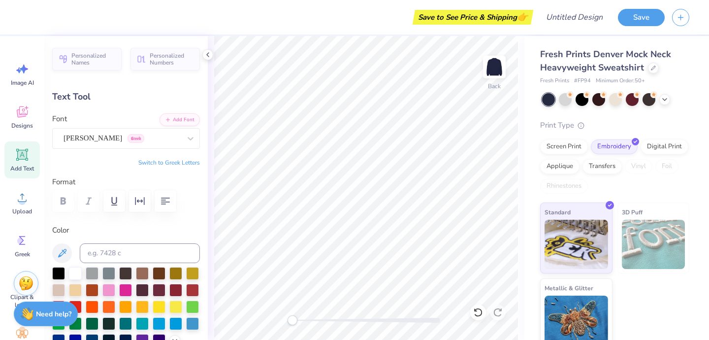
scroll to position [0, 0]
type textarea "T"
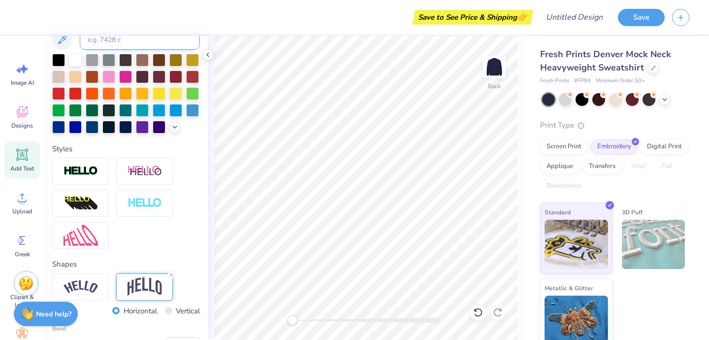
scroll to position [231, 0]
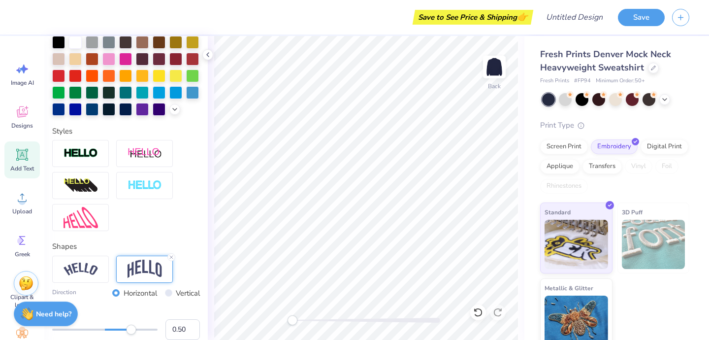
type textarea "IHA"
click at [144, 272] on img at bounding box center [145, 269] width 34 height 19
click at [150, 262] on img at bounding box center [145, 269] width 34 height 19
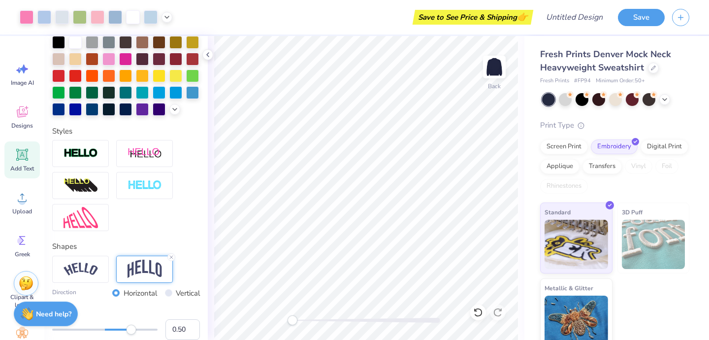
type input "4.43"
type input "2.61"
type input "8.70"
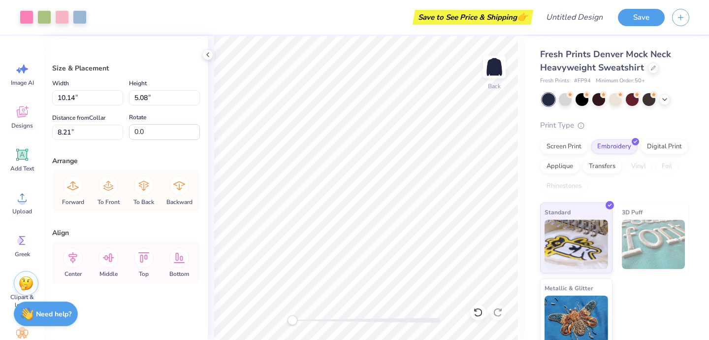
type input "6.85"
type input "3.43"
type input "9.85"
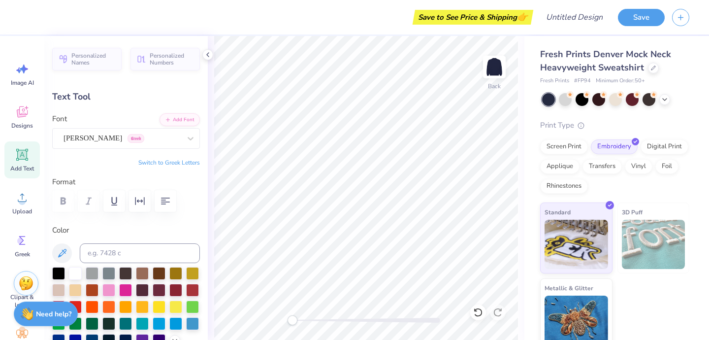
type input "6.28"
type input "3.70"
type input "3.00"
click at [161, 136] on div "Theano Didot Greek" at bounding box center [122, 138] width 119 height 15
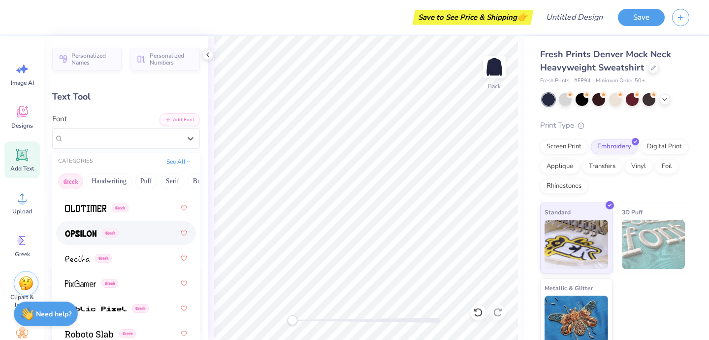
scroll to position [764, 0]
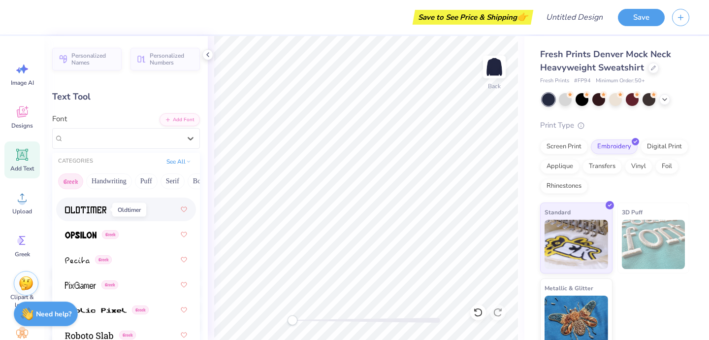
click at [92, 211] on img at bounding box center [85, 209] width 41 height 7
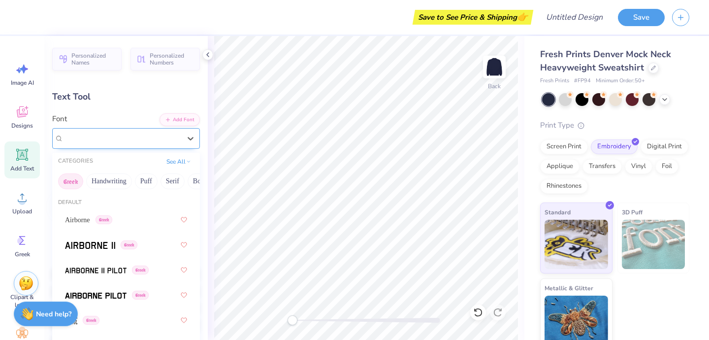
click at [105, 136] on div "Oldtimer Greek" at bounding box center [122, 138] width 119 height 15
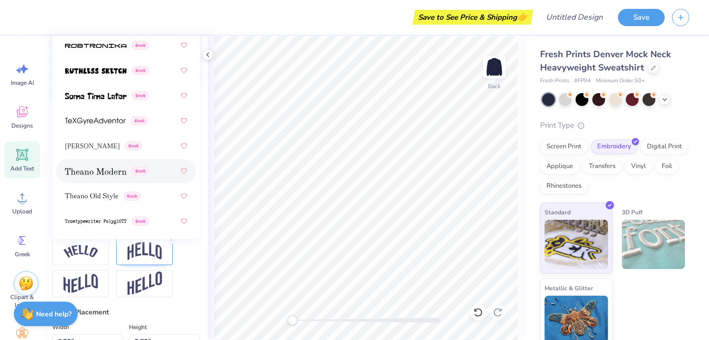
scroll to position [830, 0]
click at [112, 181] on div "Greek" at bounding box center [126, 171] width 140 height 24
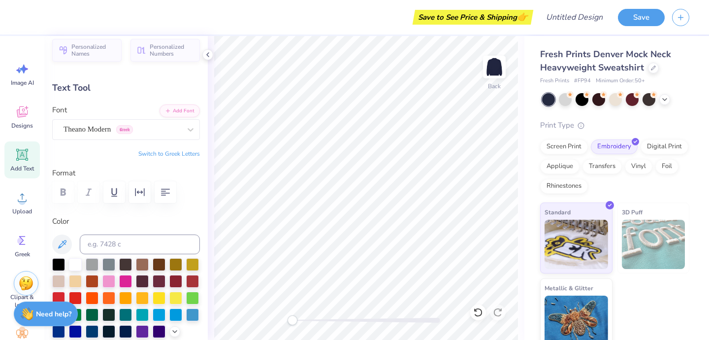
scroll to position [0, 0]
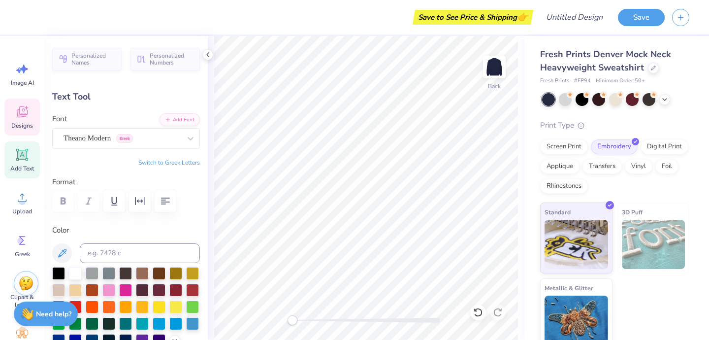
click at [22, 132] on div "Designs" at bounding box center [21, 117] width 35 height 37
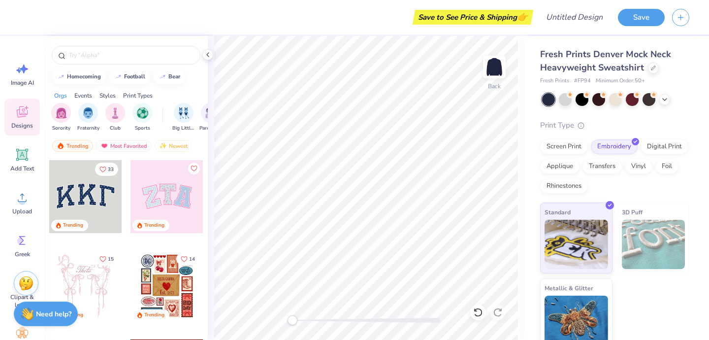
click at [170, 210] on div at bounding box center [167, 196] width 73 height 73
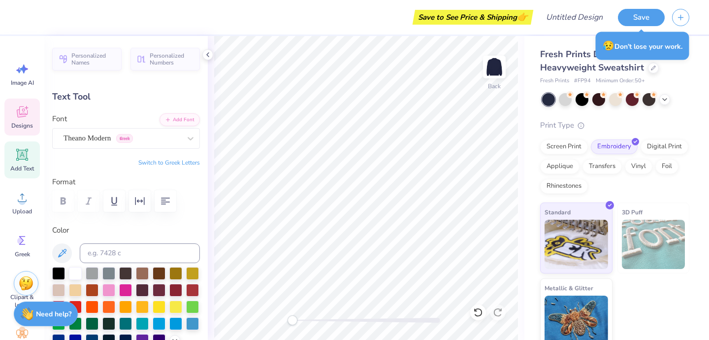
click at [24, 122] on span "Designs" at bounding box center [22, 126] width 22 height 8
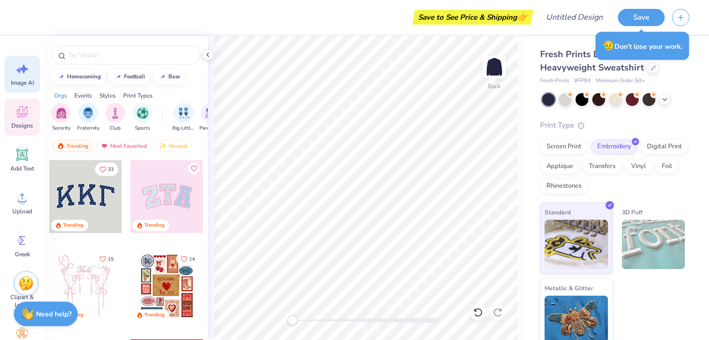
click at [23, 90] on div "Image AI" at bounding box center [21, 74] width 35 height 37
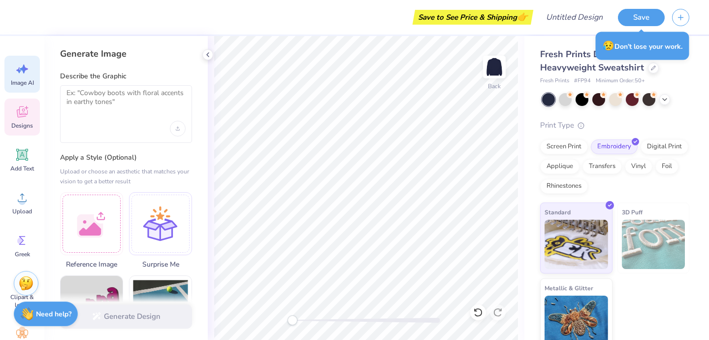
click at [28, 126] on span "Designs" at bounding box center [22, 126] width 22 height 8
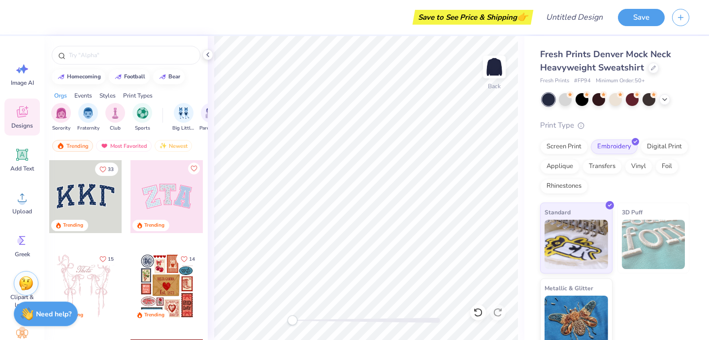
click at [80, 192] on div at bounding box center [85, 196] width 73 height 73
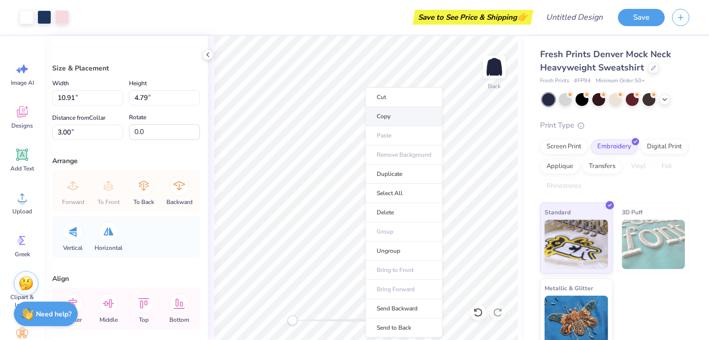
click at [389, 115] on li "Copy" at bounding box center [404, 116] width 77 height 19
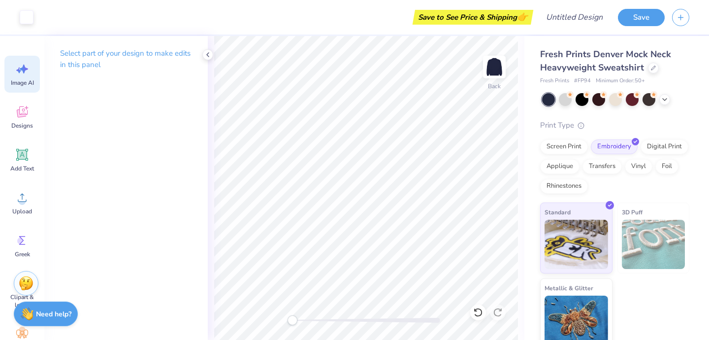
click at [23, 67] on icon at bounding box center [24, 69] width 8 height 9
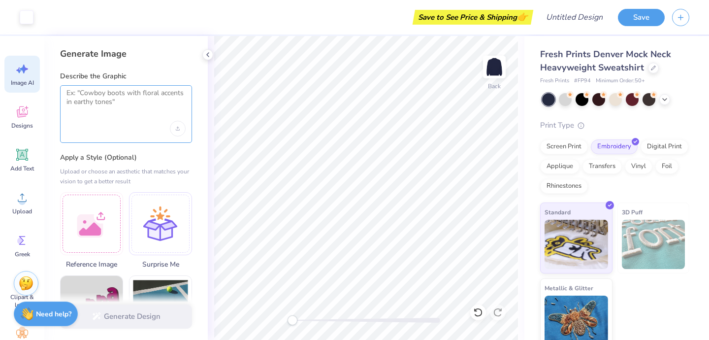
click at [81, 102] on textarea at bounding box center [126, 101] width 119 height 25
paste textarea "https://drive.google.com/file/d/1ai1QWhMDYqP1Mbwrnkf0JD-oqUejhfzt/view"
type textarea "https://drive.google.com/file/d/1ai1QWhMDYqP1Mbwrnkf0JD-oqUejhfzt/view"
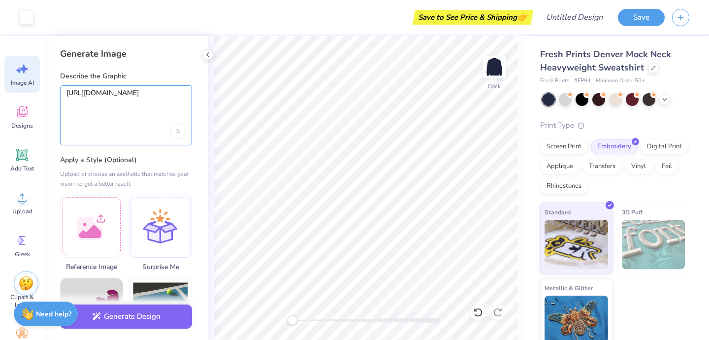
click at [95, 100] on textarea "https://drive.google.com/file/d/1ai1QWhMDYqP1Mbwrnkf0JD-oqUejhfzt/view" at bounding box center [126, 102] width 119 height 27
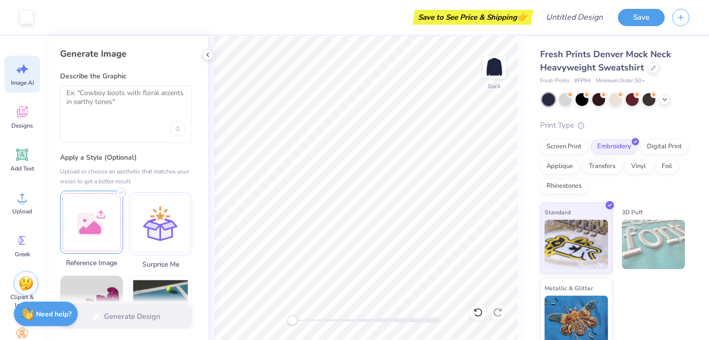
click at [99, 204] on div at bounding box center [91, 222] width 63 height 63
click at [88, 107] on textarea at bounding box center [126, 101] width 119 height 25
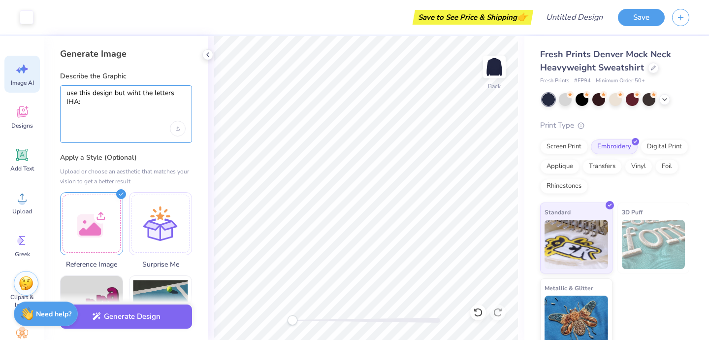
paste textarea "https://drive.google.com/file/d/1ai1QWhMDYqP1Mbwrnkf0JD-oqUejhfzt/view"
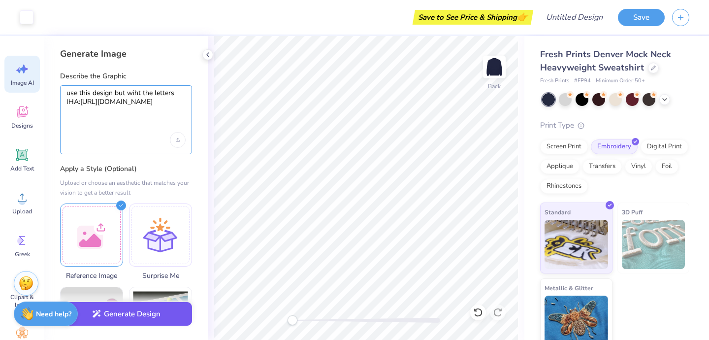
type textarea "use this design but wiht the letters IHA:https://drive.google.com/file/d/1ai1QW…"
click at [137, 316] on button "Generate Design" at bounding box center [126, 314] width 132 height 24
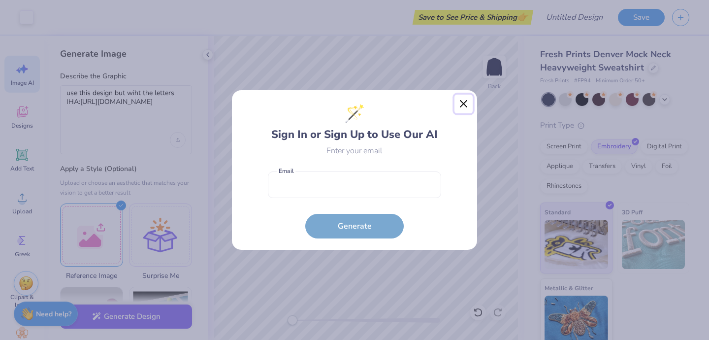
click at [463, 101] on button "Close" at bounding box center [464, 104] width 19 height 19
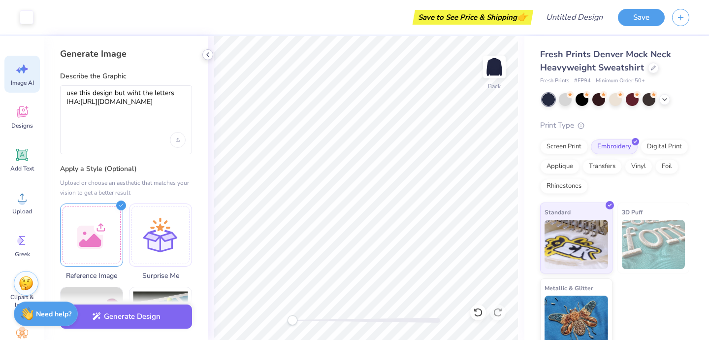
click at [206, 55] on icon at bounding box center [208, 55] width 8 height 8
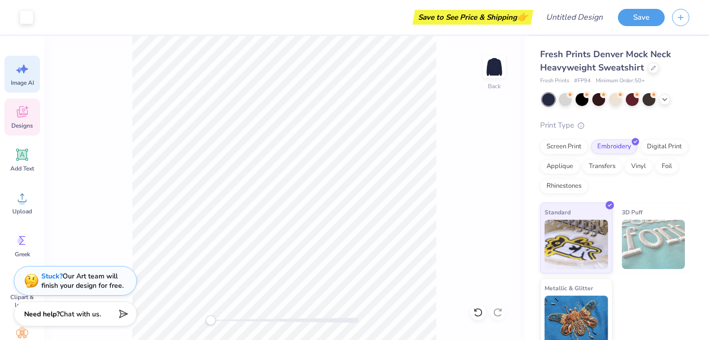
click at [27, 115] on icon at bounding box center [22, 111] width 15 height 15
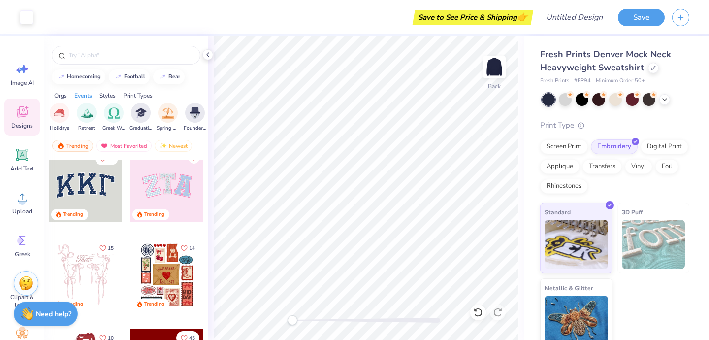
scroll to position [0, 344]
click at [135, 118] on div "filter for Graduation" at bounding box center [138, 112] width 20 height 20
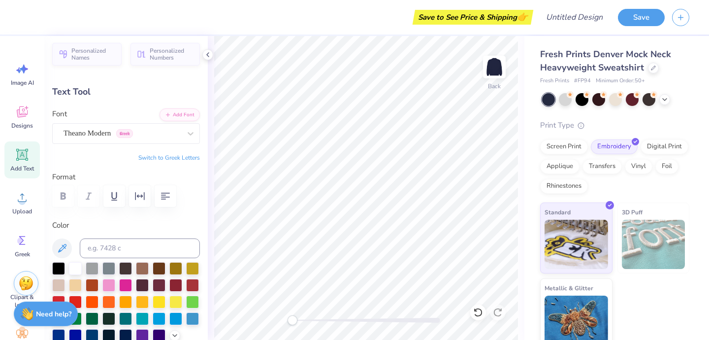
scroll to position [0, 0]
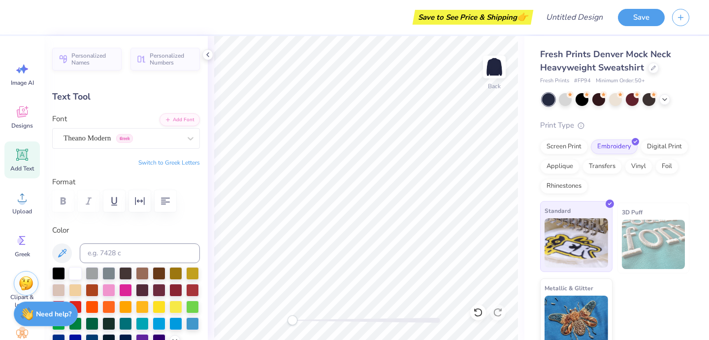
click at [569, 219] on img at bounding box center [577, 242] width 64 height 49
click at [70, 272] on div at bounding box center [75, 272] width 13 height 13
click at [26, 247] on icon at bounding box center [22, 240] width 15 height 15
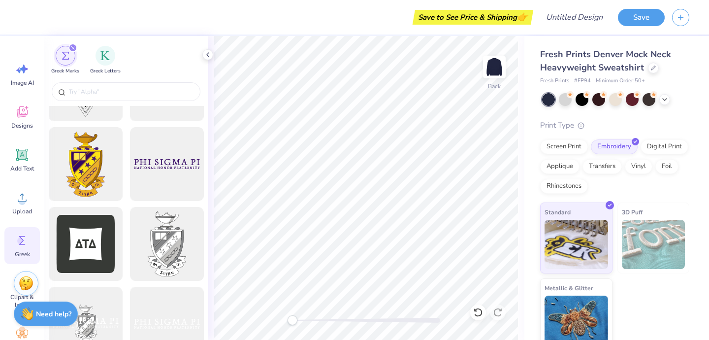
scroll to position [92, 0]
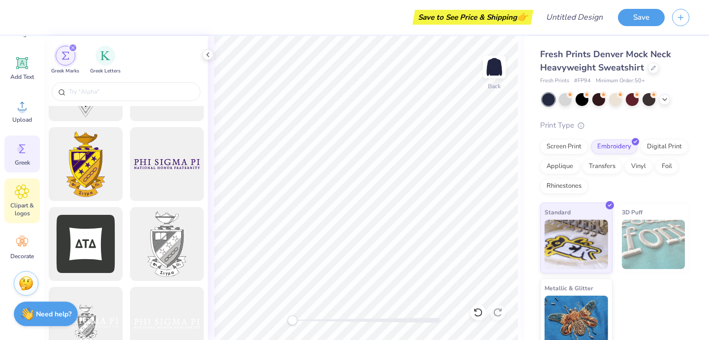
click at [26, 203] on span "Clipart & logos" at bounding box center [22, 209] width 33 height 16
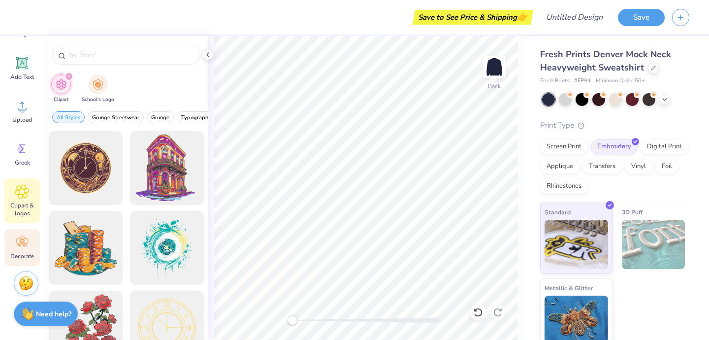
click at [20, 244] on icon at bounding box center [20, 244] width 4 height 4
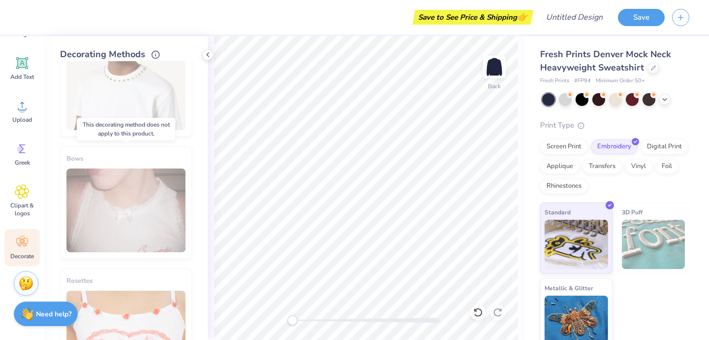
scroll to position [584, 0]
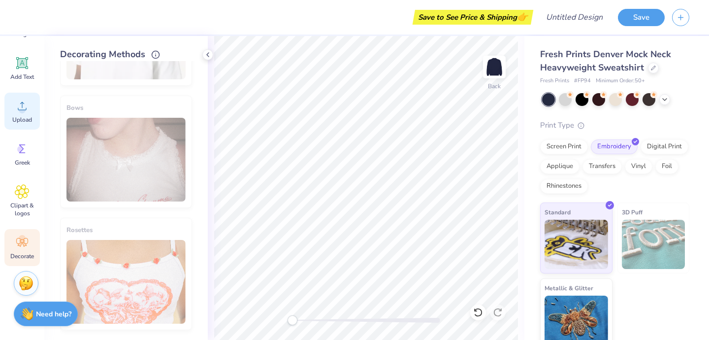
click at [22, 112] on circle at bounding box center [22, 109] width 7 height 7
click at [27, 80] on span "Add Text" at bounding box center [22, 77] width 24 height 8
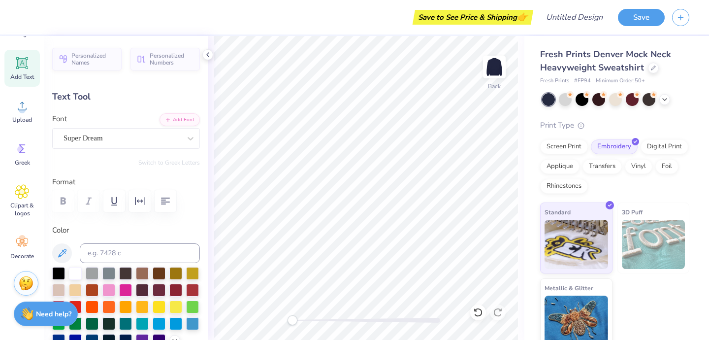
scroll to position [0, 0]
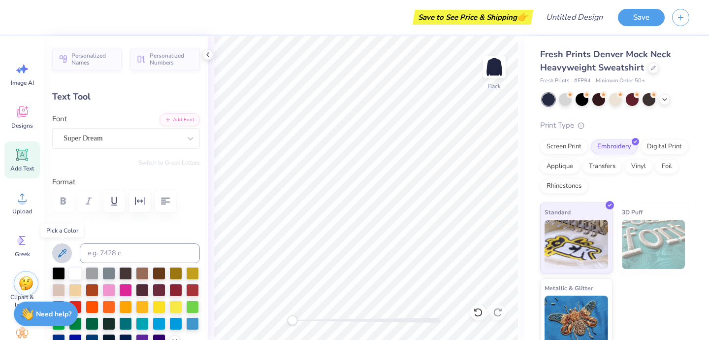
click at [66, 248] on icon at bounding box center [62, 253] width 12 height 12
click at [109, 220] on div "Personalized Names Personalized Numbers Text Tool Add Font Font Super Dream Swi…" at bounding box center [126, 188] width 164 height 304
click at [63, 252] on icon at bounding box center [62, 253] width 12 height 12
type input "6.45"
type input "3.78"
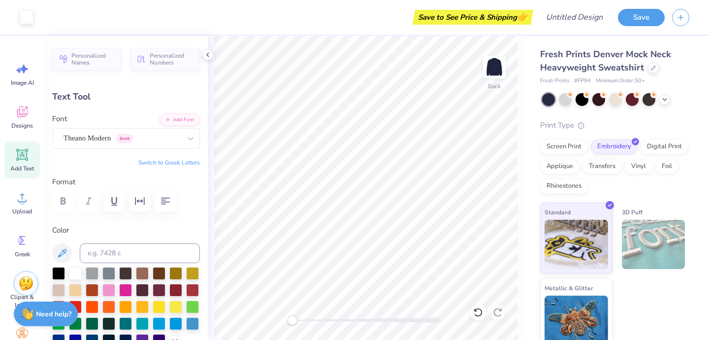
type input "3.00"
